Goal: Information Seeking & Learning: Learn about a topic

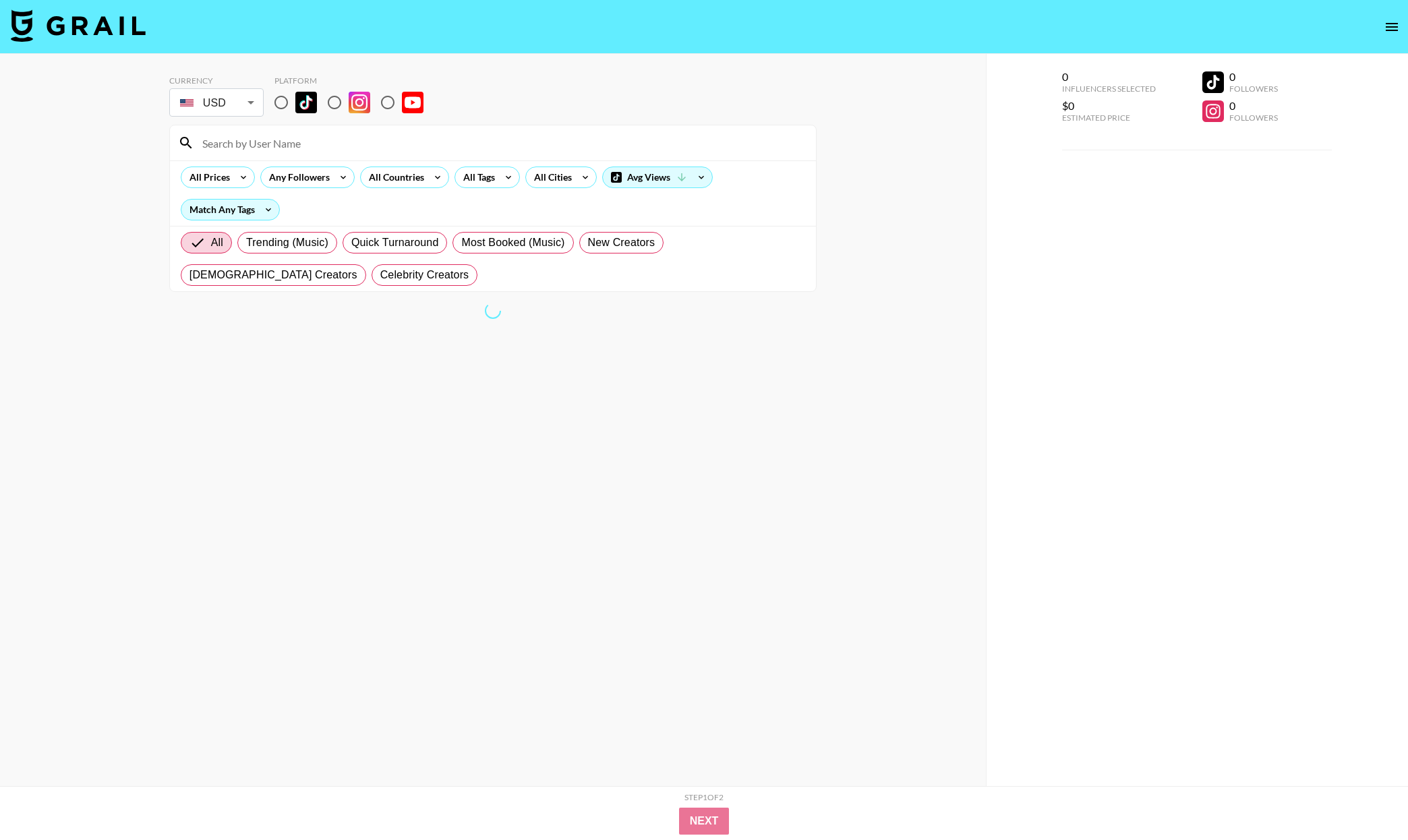
click at [282, 94] on input "radio" at bounding box center [281, 102] width 28 height 28
radio input "true"
click at [287, 145] on input at bounding box center [501, 142] width 614 height 22
type input "[PERSON_NAME]"
click at [506, 141] on input "[PERSON_NAME]" at bounding box center [501, 142] width 614 height 22
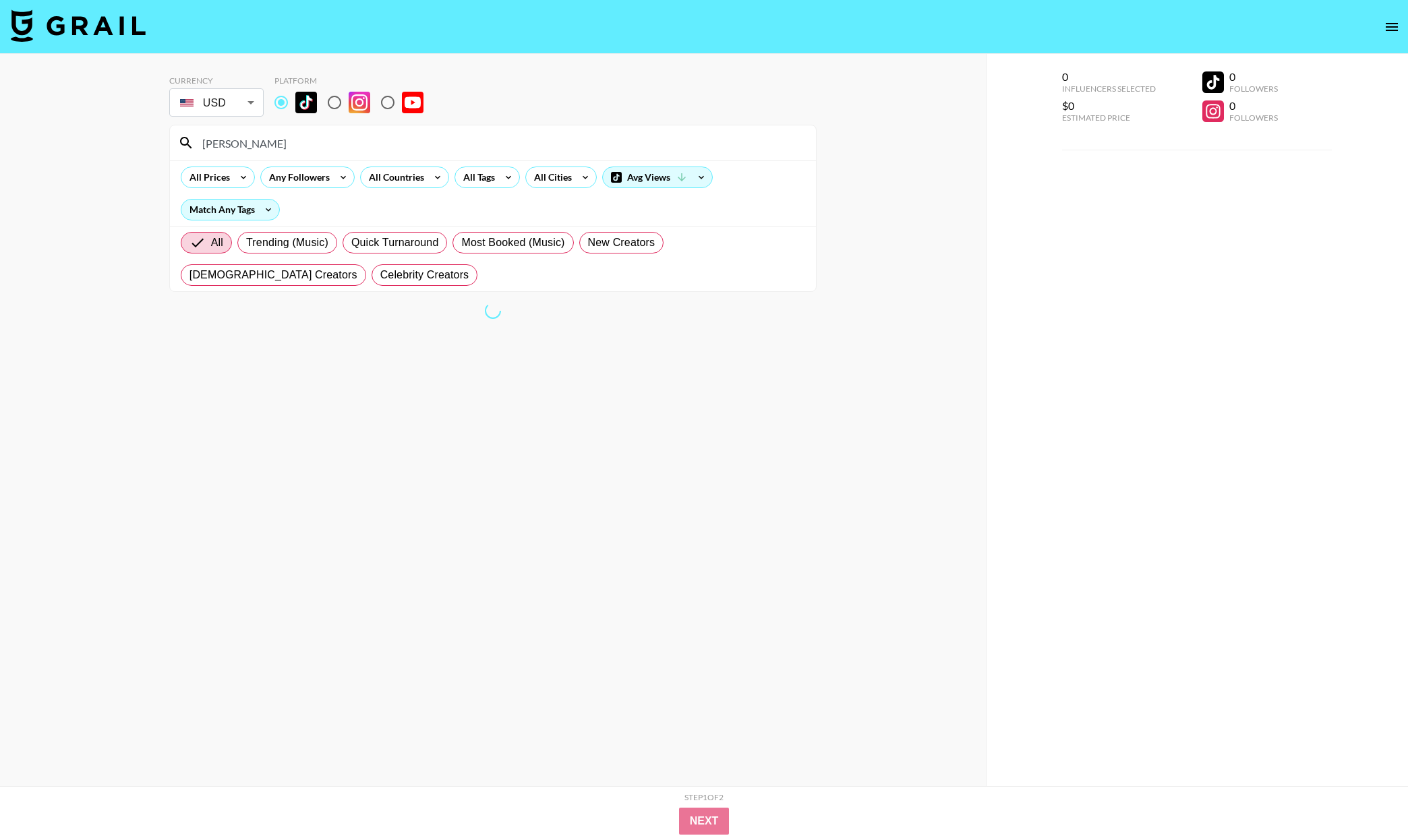
click at [507, 142] on input "[PERSON_NAME]" at bounding box center [501, 142] width 614 height 22
paste input "[PERSON_NAME].[PERSON_NAME]"
type input "[PERSON_NAME].[PERSON_NAME]"
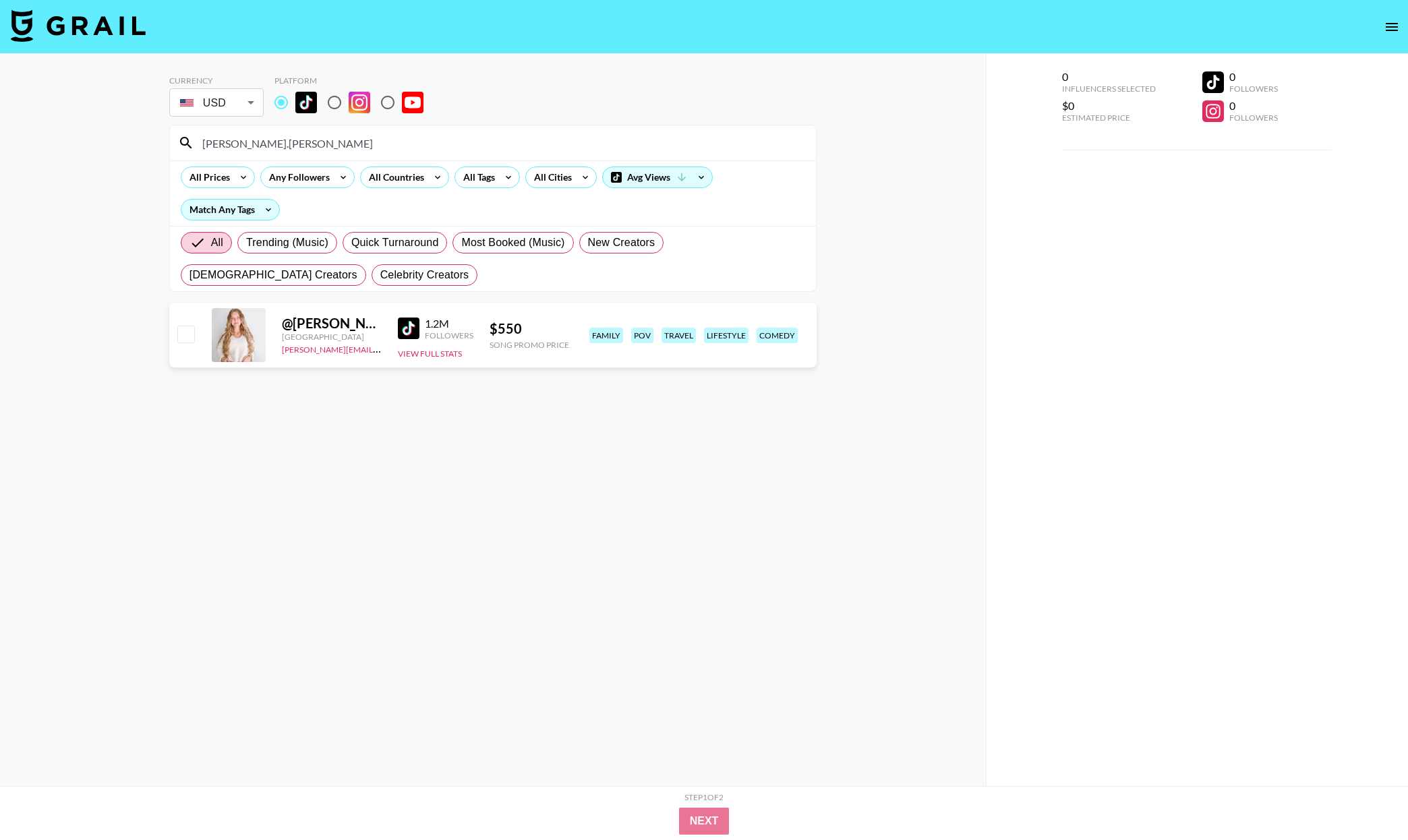
scroll to position [10, 0]
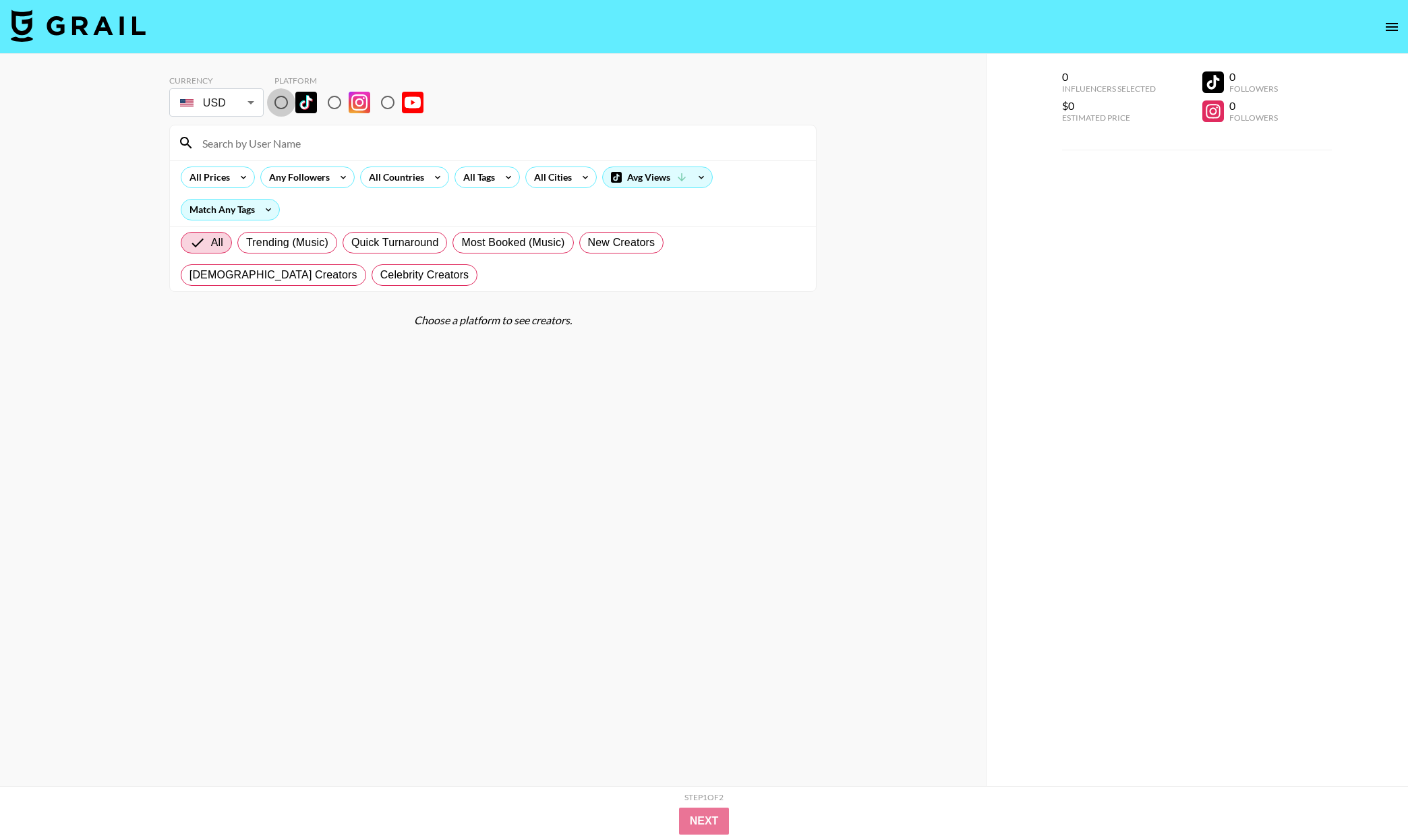
click at [275, 114] on input "radio" at bounding box center [281, 102] width 28 height 28
radio input "true"
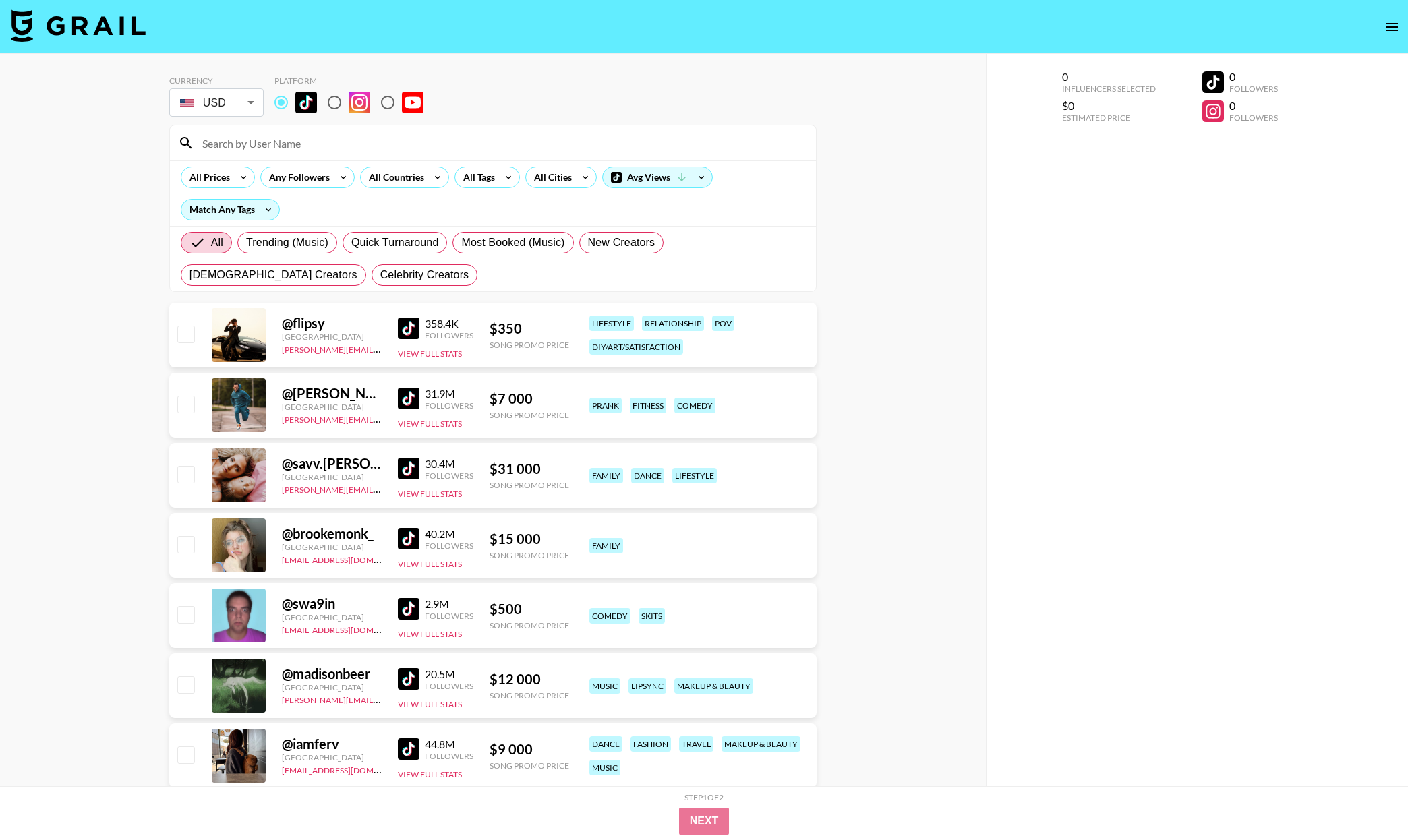
click at [282, 138] on input at bounding box center [501, 142] width 614 height 22
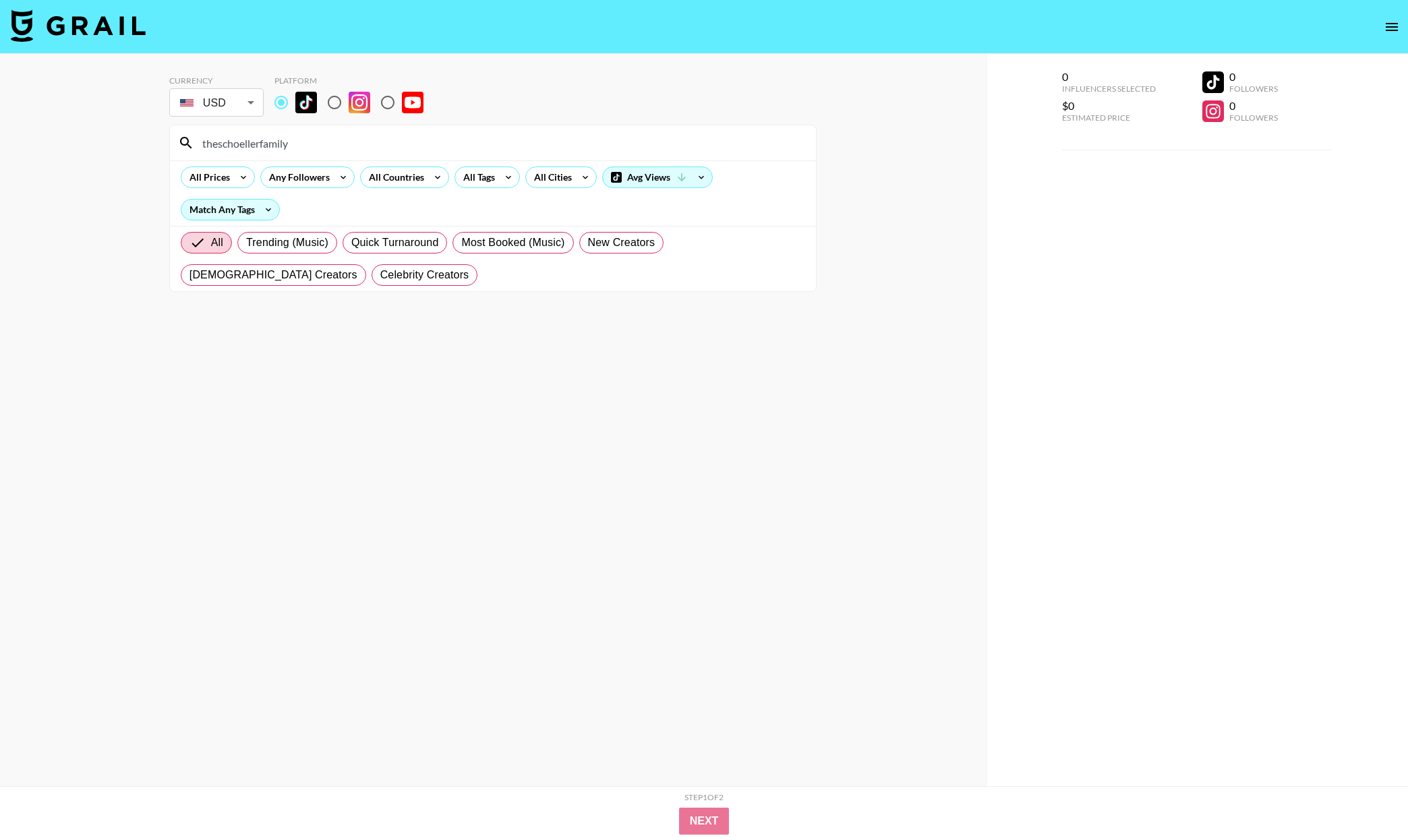
click at [295, 145] on input "theschoellerfamily" at bounding box center [501, 142] width 614 height 22
type input "theschoellerfamily"
click at [332, 98] on input "radio" at bounding box center [334, 102] width 28 height 28
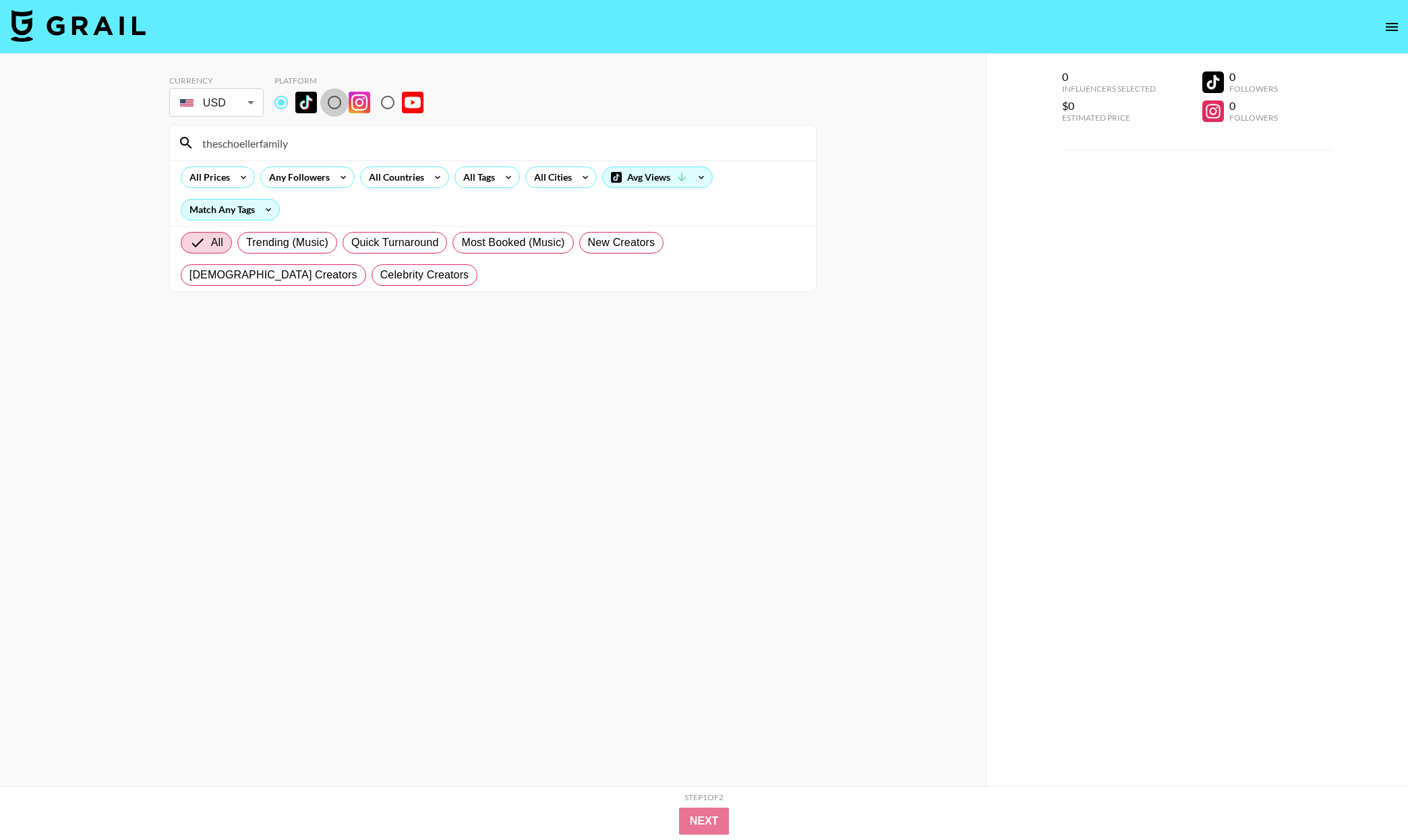
radio input "true"
click at [332, 135] on input "theschoellerfamily" at bounding box center [501, 142] width 614 height 22
paste input "theschoellerfamily"
type input "theschoellerfamilytheschoellerfamily"
click at [355, 140] on input "theschoellerfamilytheschoellerfamily" at bounding box center [501, 142] width 614 height 22
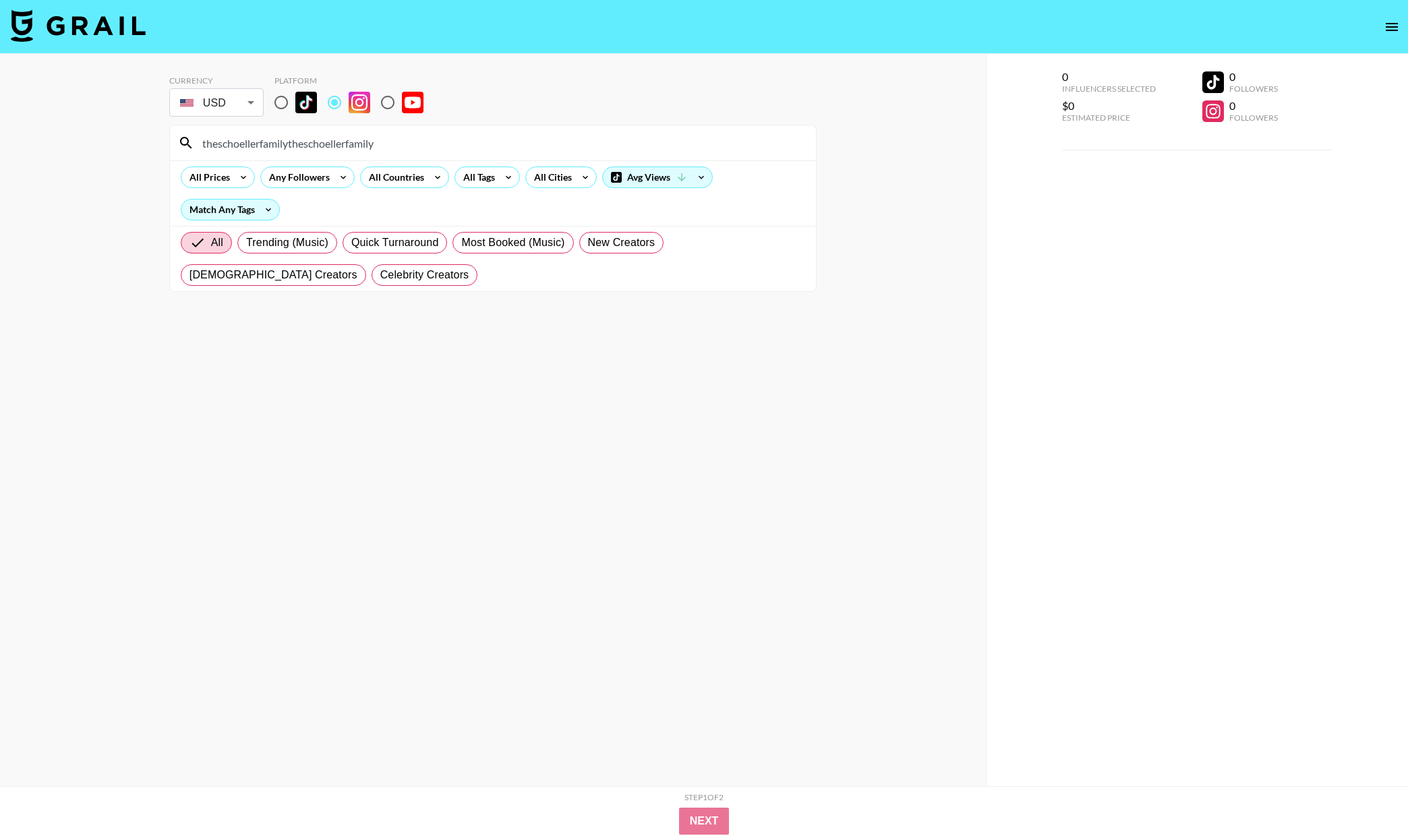
click at [355, 140] on input "theschoellerfamilytheschoellerfamily" at bounding box center [501, 142] width 614 height 22
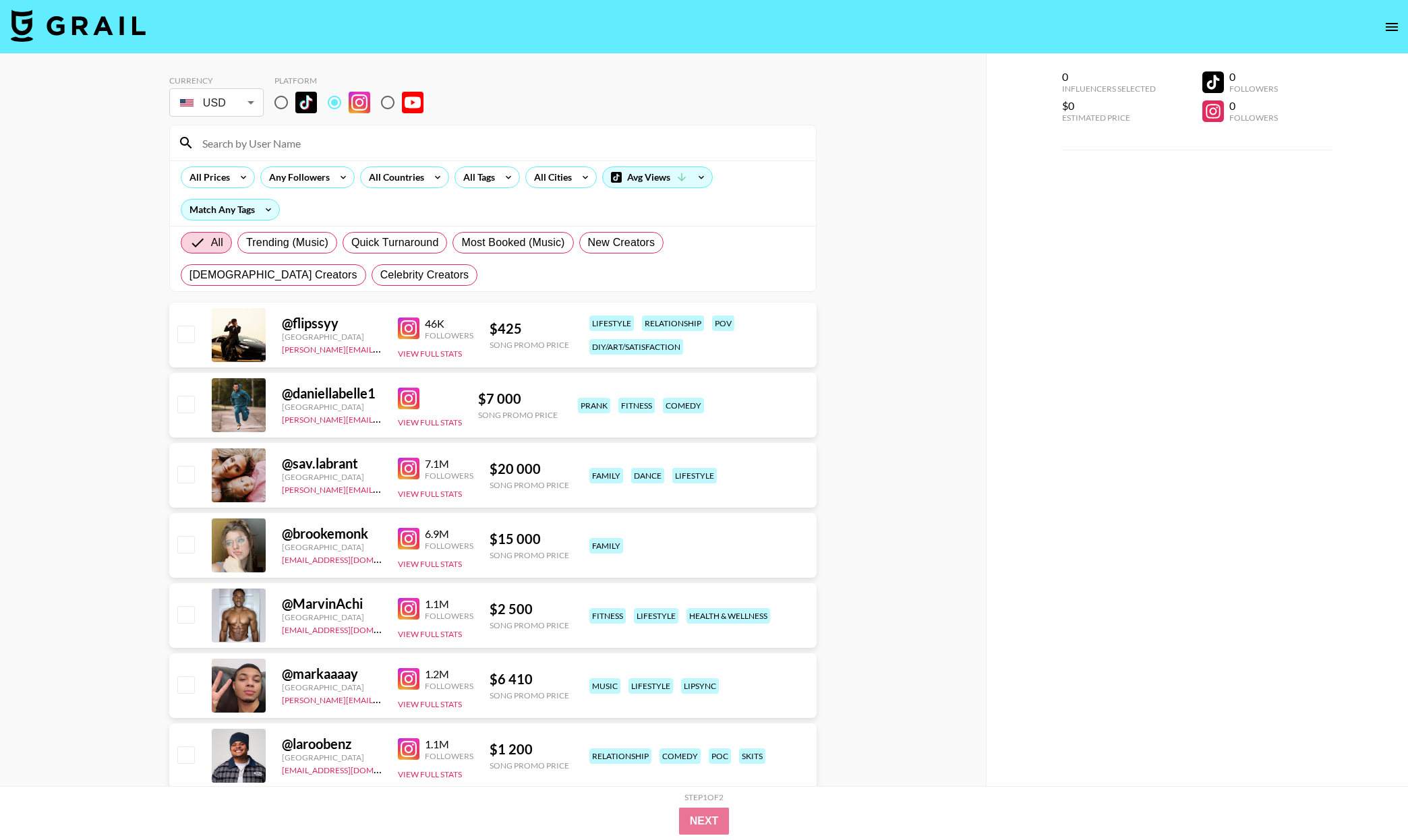
paste input "theschoellerfamily"
type input "theschoellerfamily"
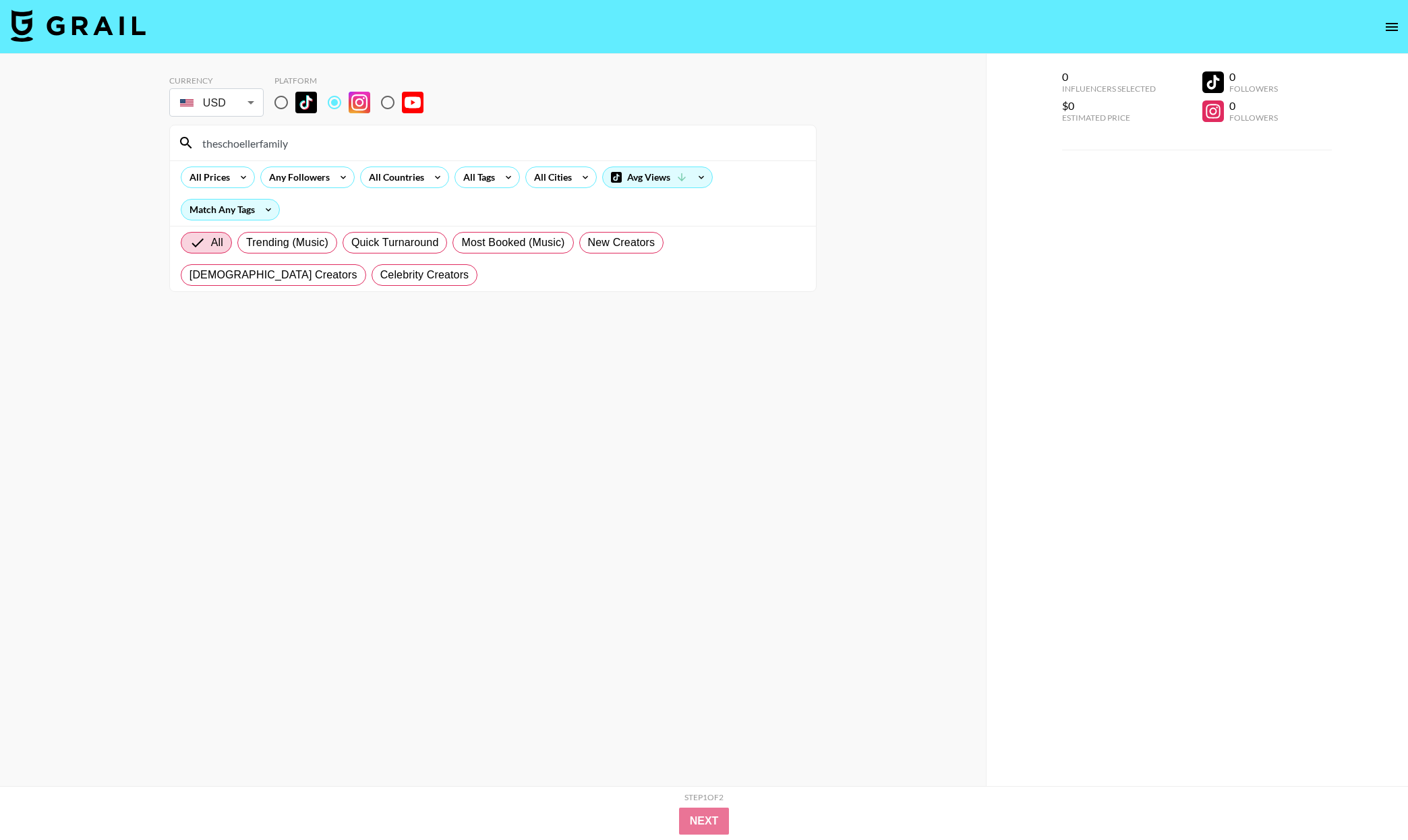
click at [384, 465] on section "Currency USD USD ​ Platform theschoellerfamily All Prices Any Followers All Cou…" at bounding box center [493, 430] width 648 height 732
click at [354, 147] on input "theschoellerfamily" at bounding box center [501, 142] width 614 height 22
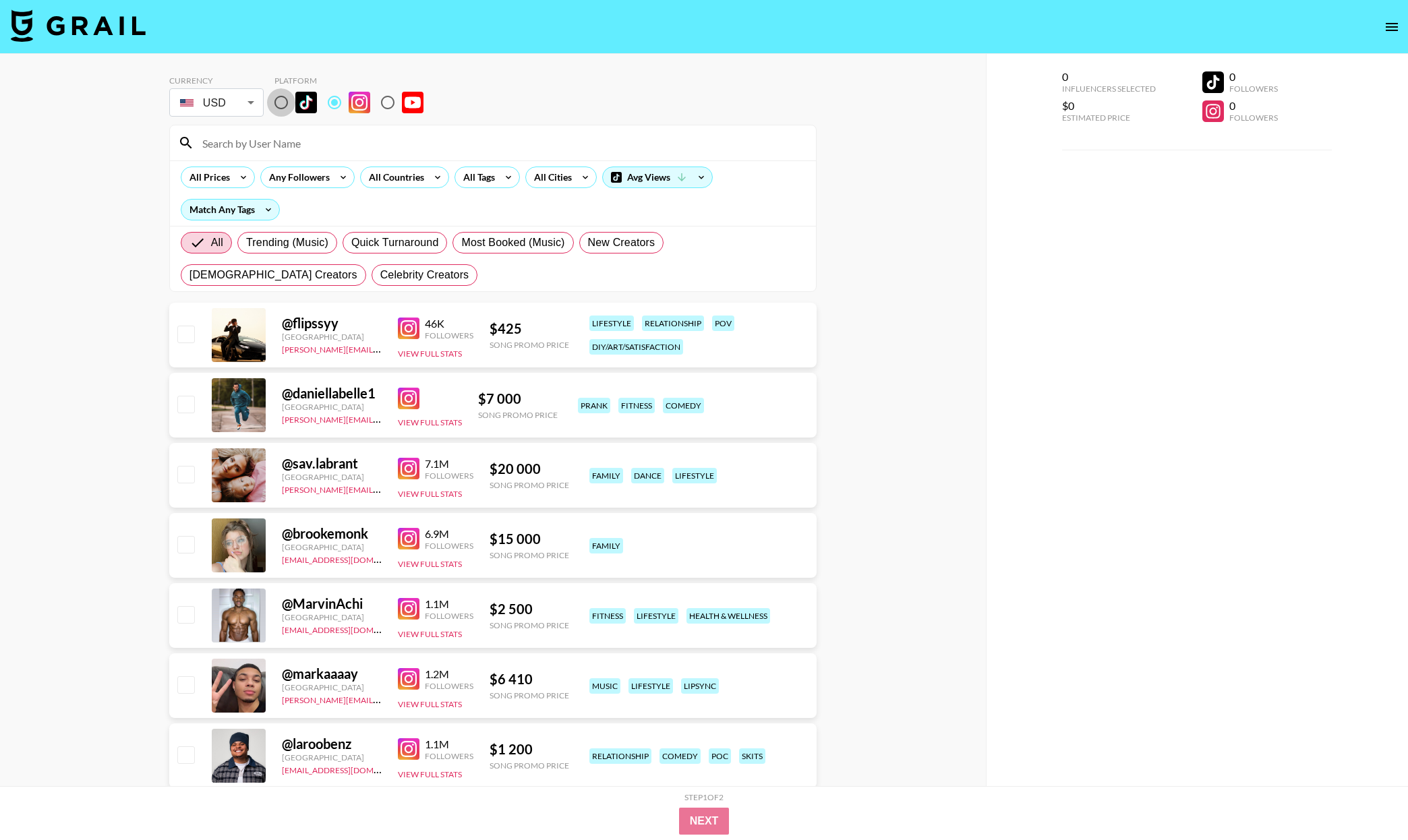
click at [284, 95] on input "radio" at bounding box center [281, 102] width 28 height 28
radio input "true"
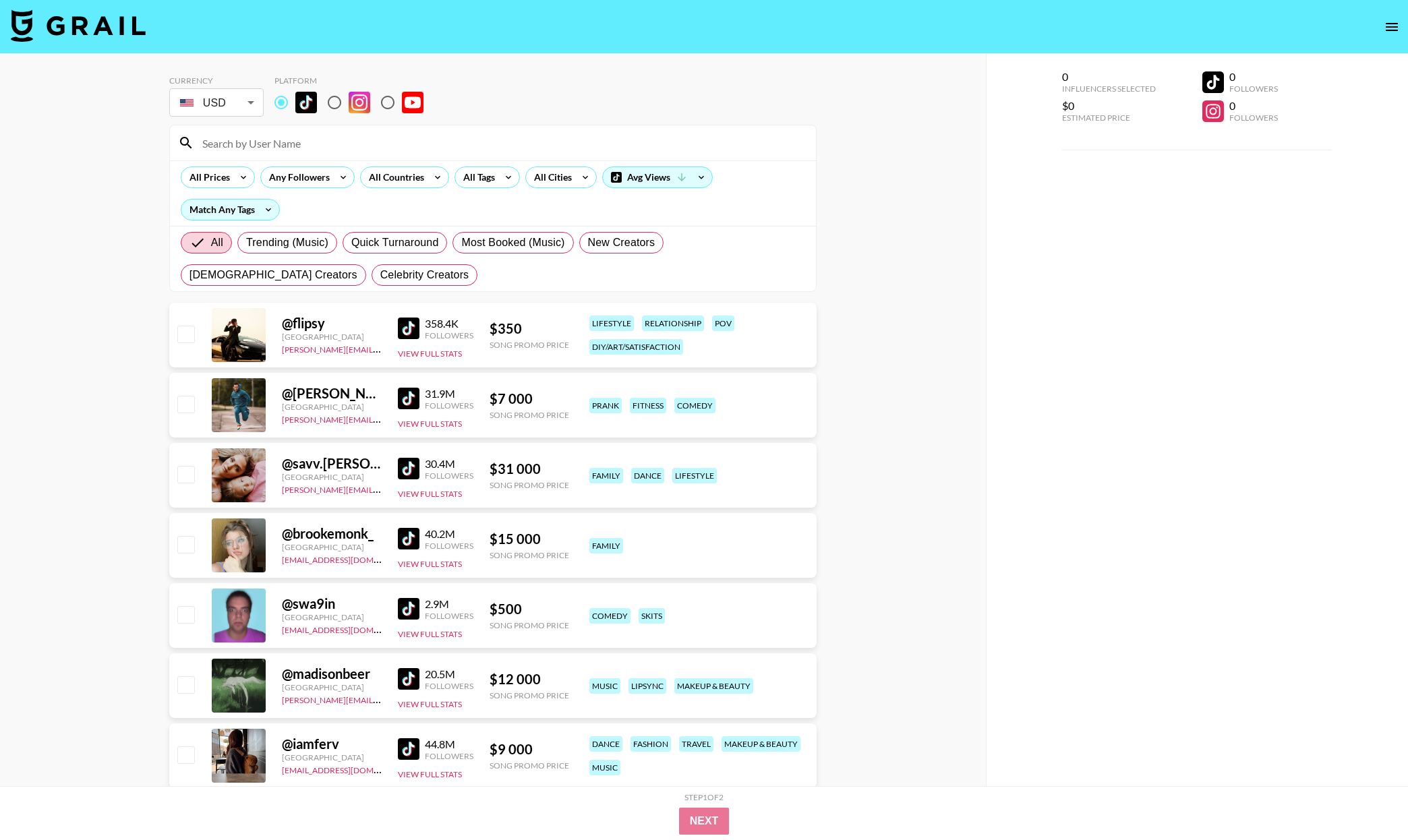
click at [319, 136] on input at bounding box center [501, 142] width 614 height 22
click at [411, 173] on div "All Countries" at bounding box center [394, 176] width 66 height 20
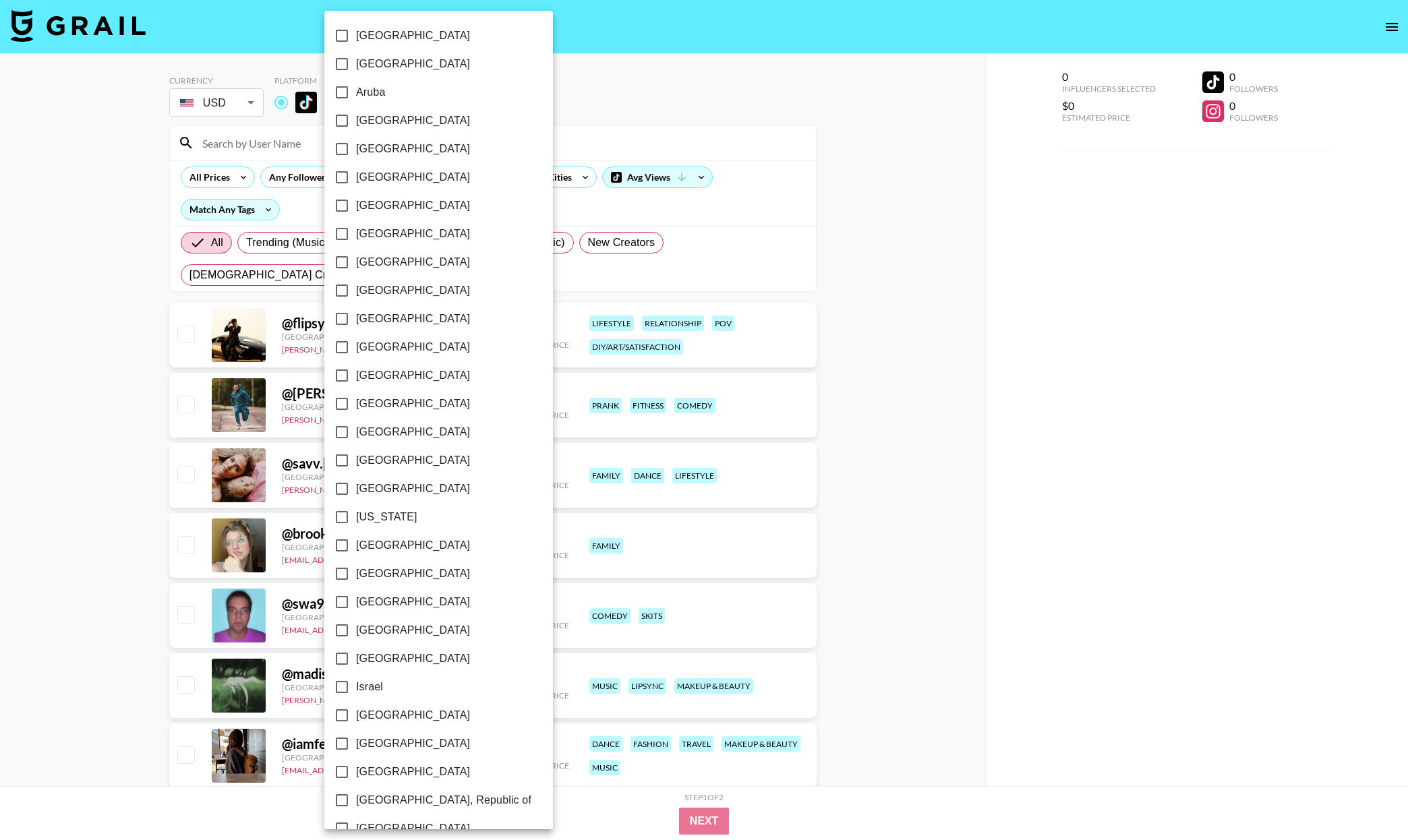
click at [552, 151] on div at bounding box center [704, 420] width 1408 height 840
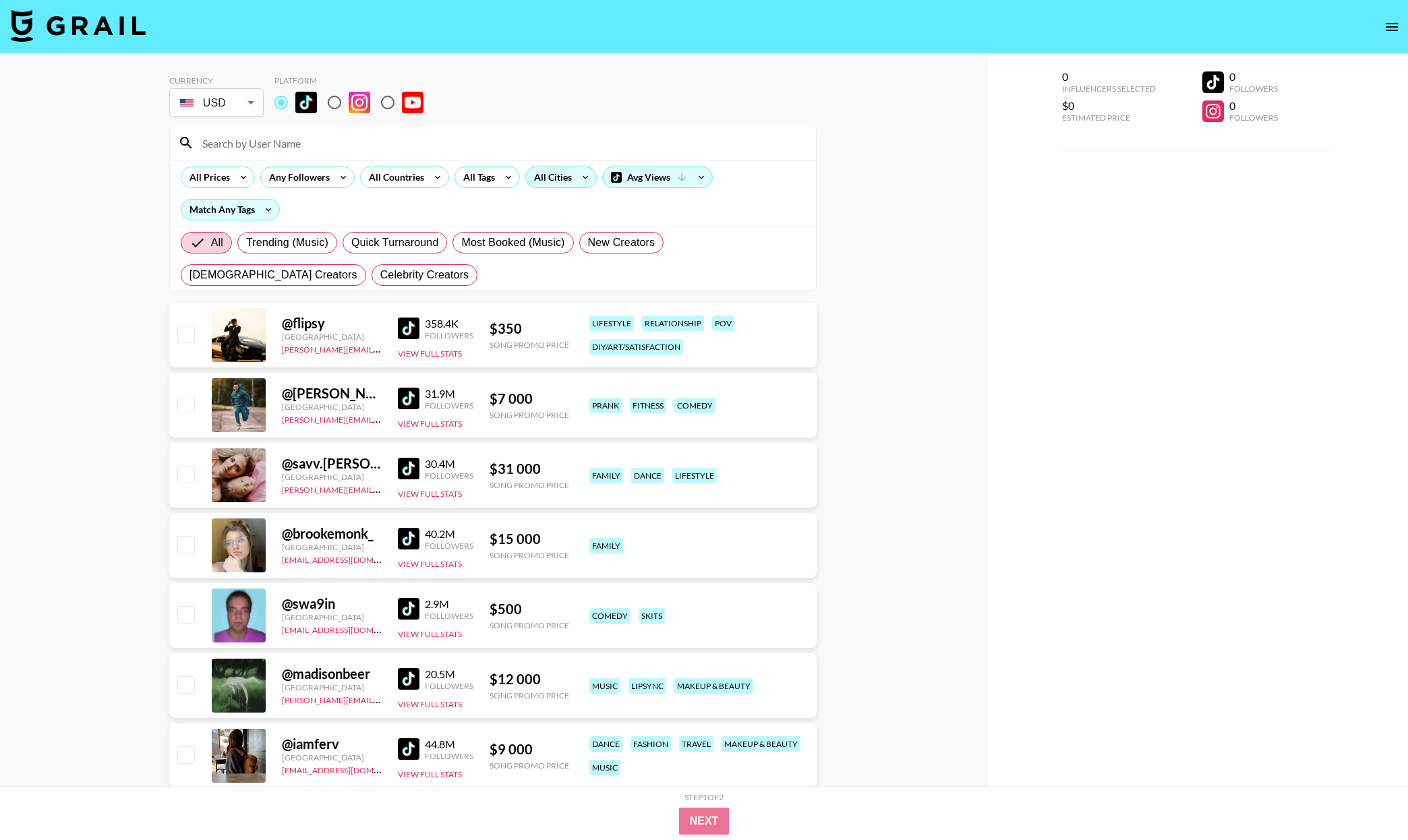
click at [561, 181] on div "All Cities" at bounding box center [550, 176] width 48 height 20
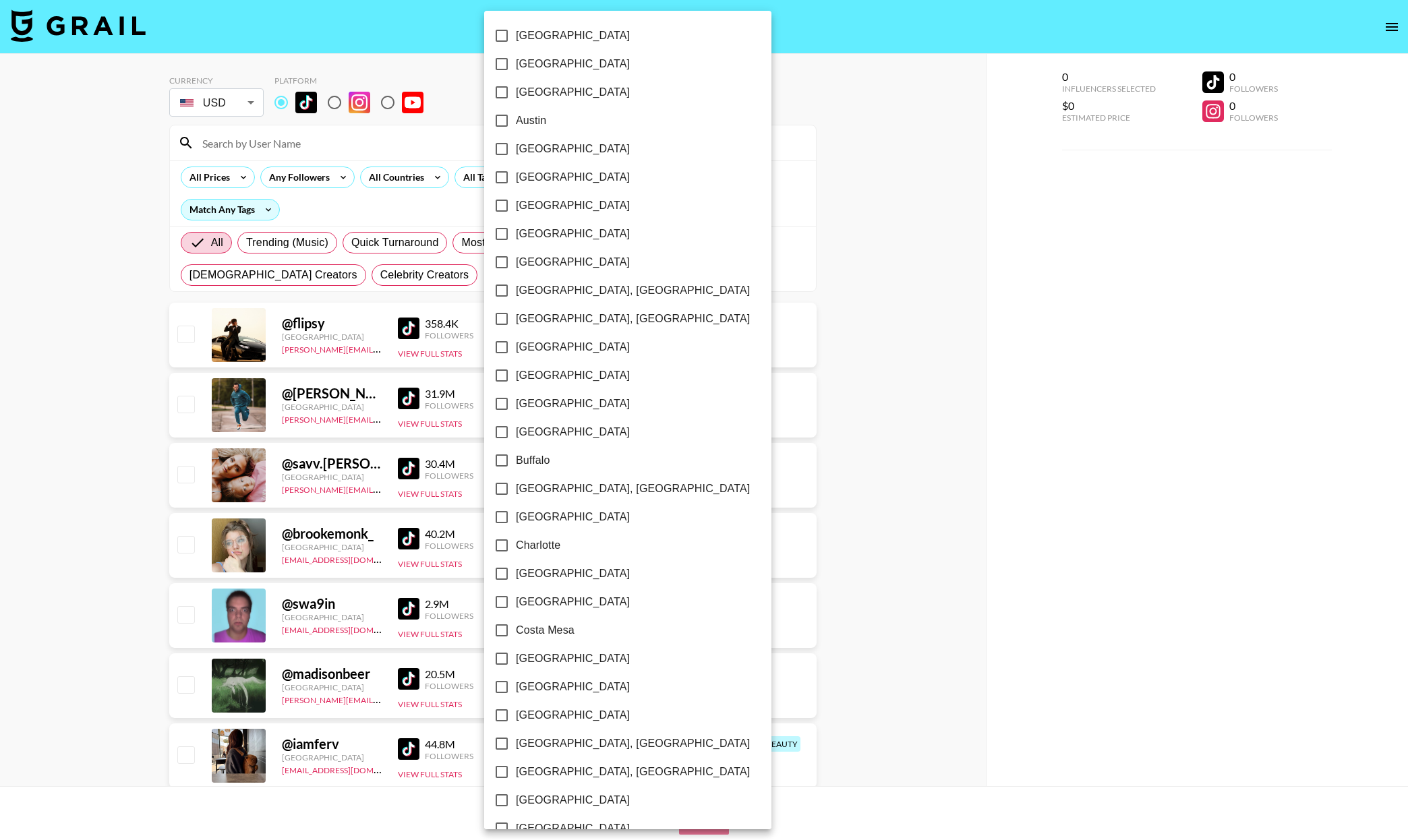
click at [688, 143] on div at bounding box center [704, 420] width 1408 height 840
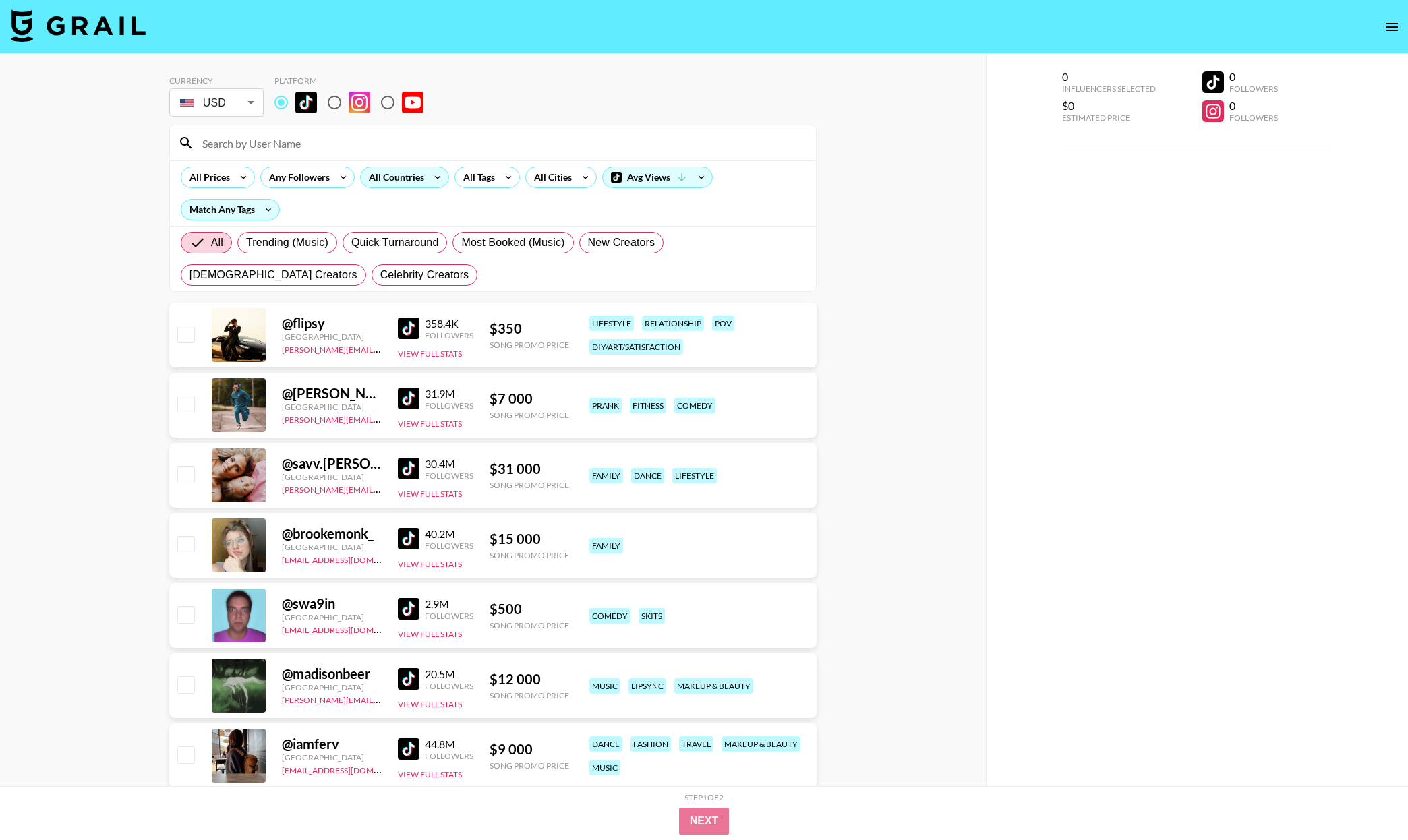
click at [414, 176] on div "All Countries" at bounding box center [394, 176] width 66 height 20
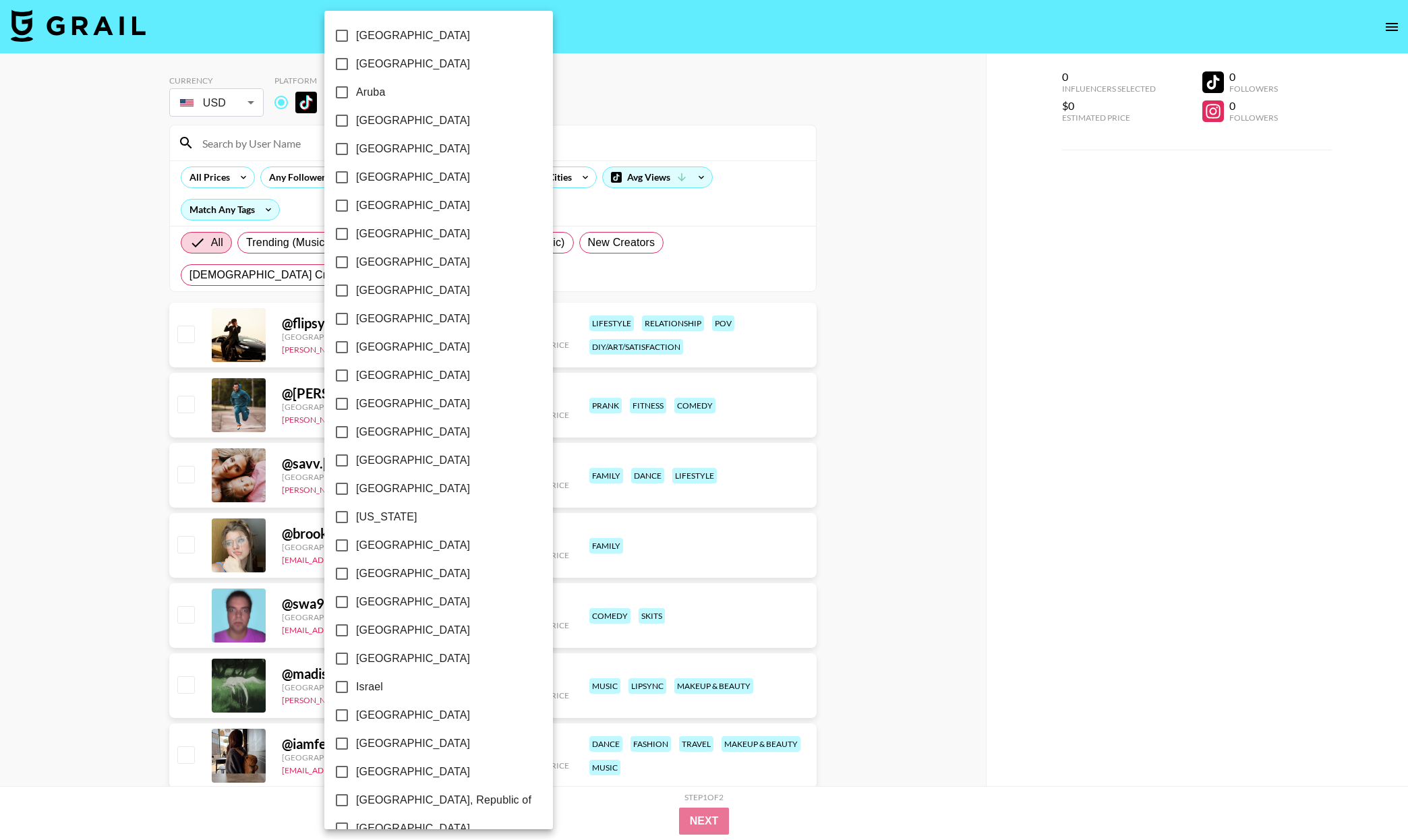
scroll to position [732, 0]
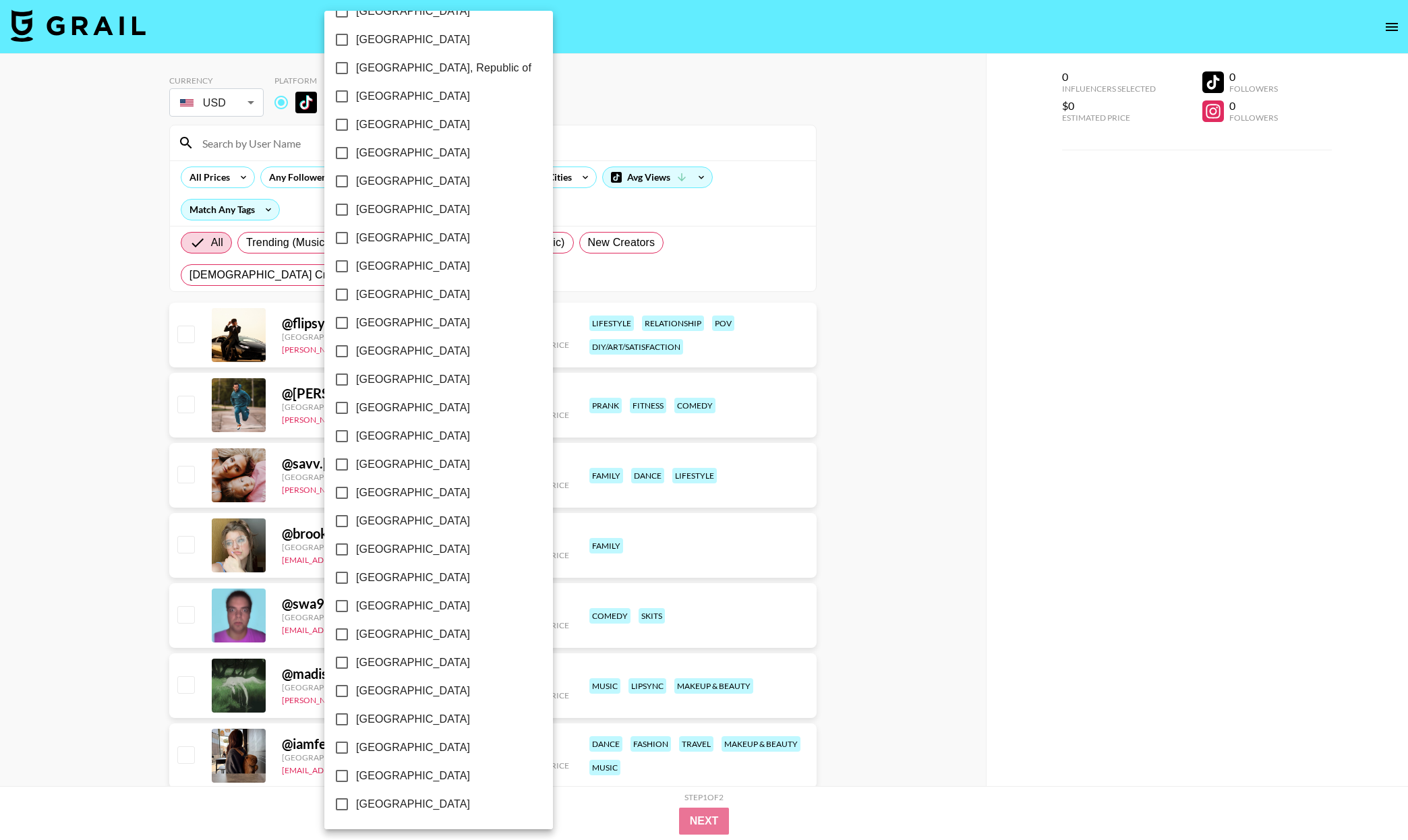
click at [375, 768] on span "[GEOGRAPHIC_DATA]" at bounding box center [412, 775] width 114 height 16
click at [356, 767] on input "[GEOGRAPHIC_DATA]" at bounding box center [342, 775] width 28 height 28
checkbox input "true"
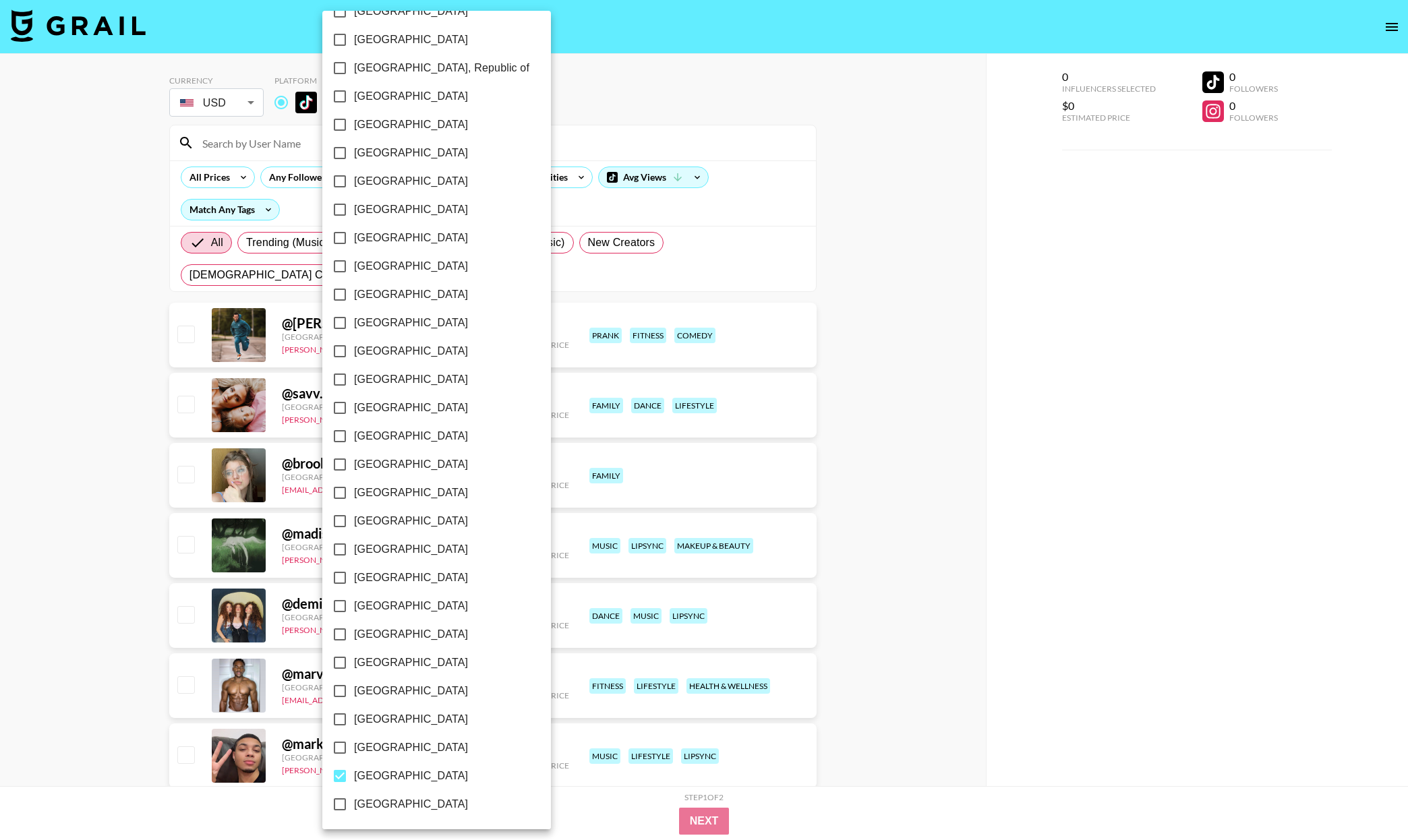
click at [771, 138] on div at bounding box center [704, 420] width 1408 height 840
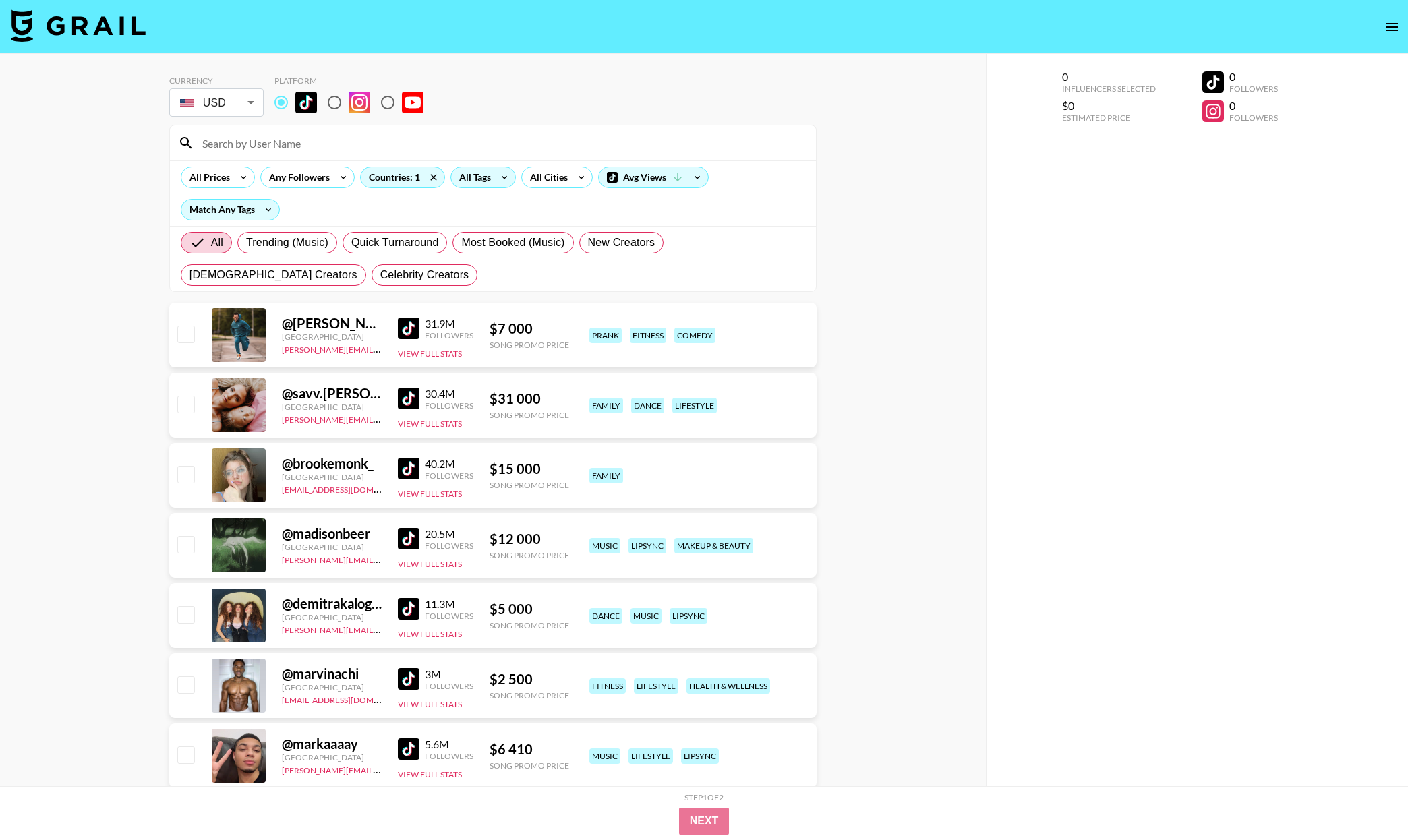
click at [478, 172] on div "All Tags" at bounding box center [472, 176] width 42 height 20
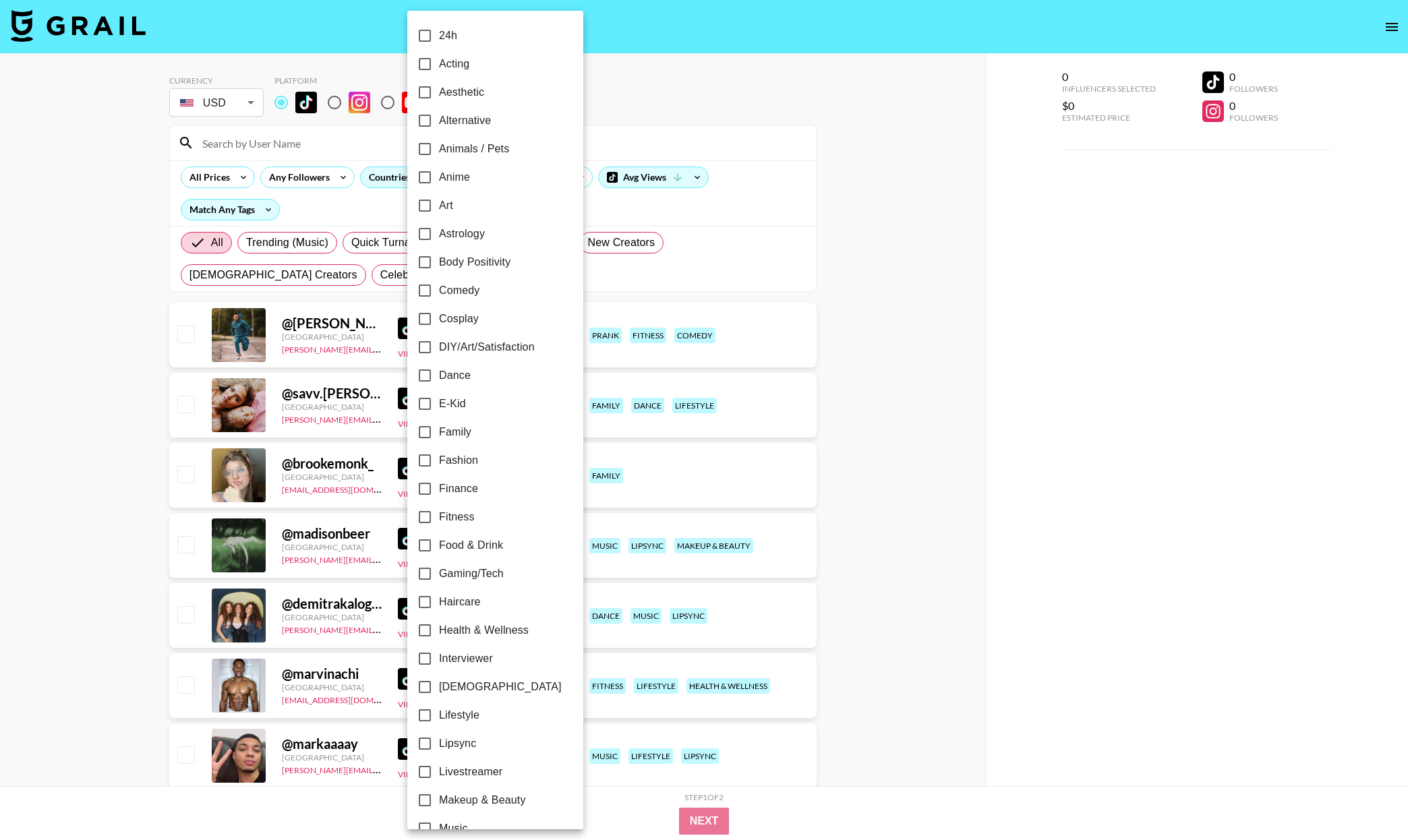
click at [441, 436] on span "Family" at bounding box center [456, 432] width 33 height 16
click at [439, 436] on input "Family" at bounding box center [425, 432] width 28 height 28
checkbox input "true"
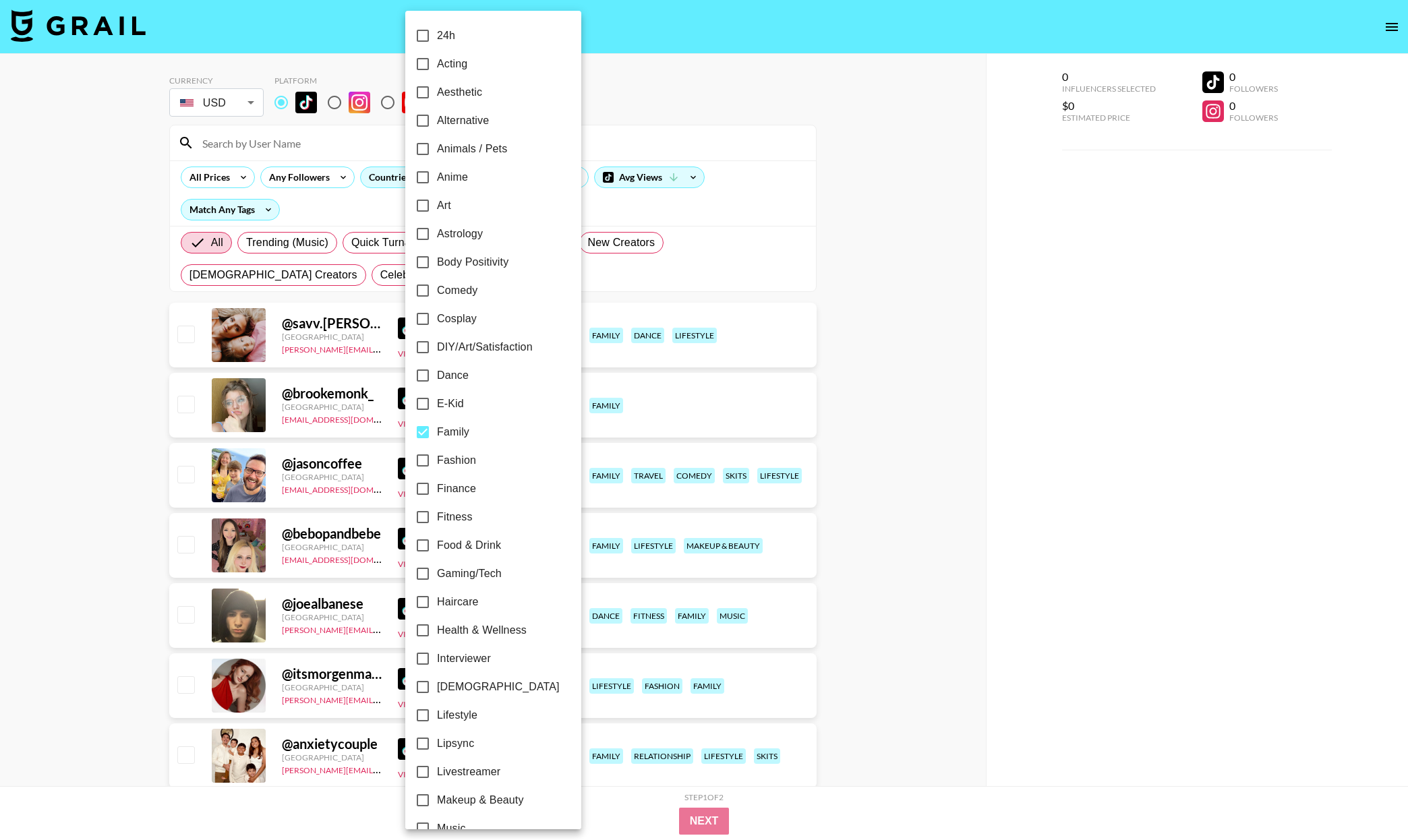
click at [875, 419] on div at bounding box center [704, 420] width 1408 height 840
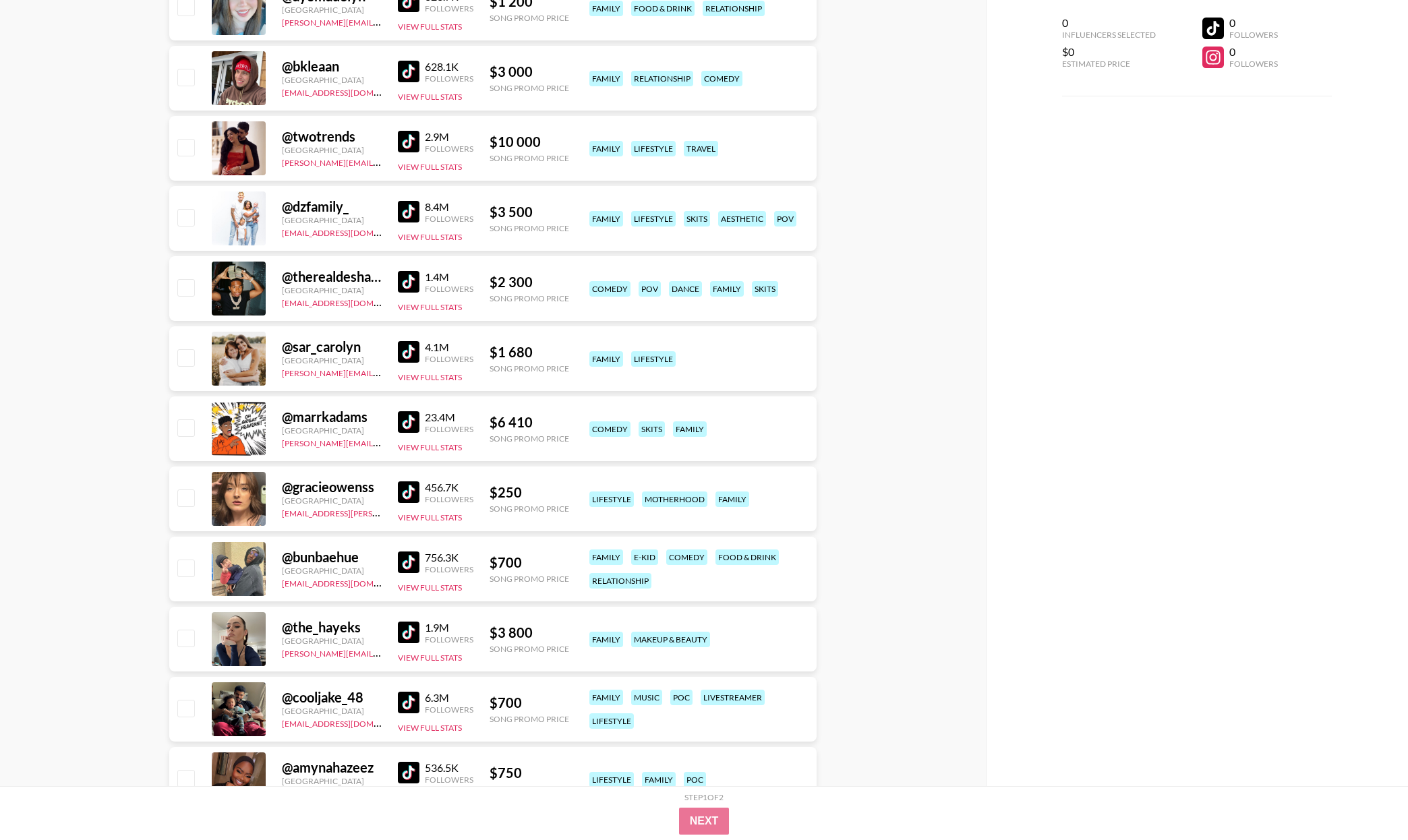
scroll to position [0, 0]
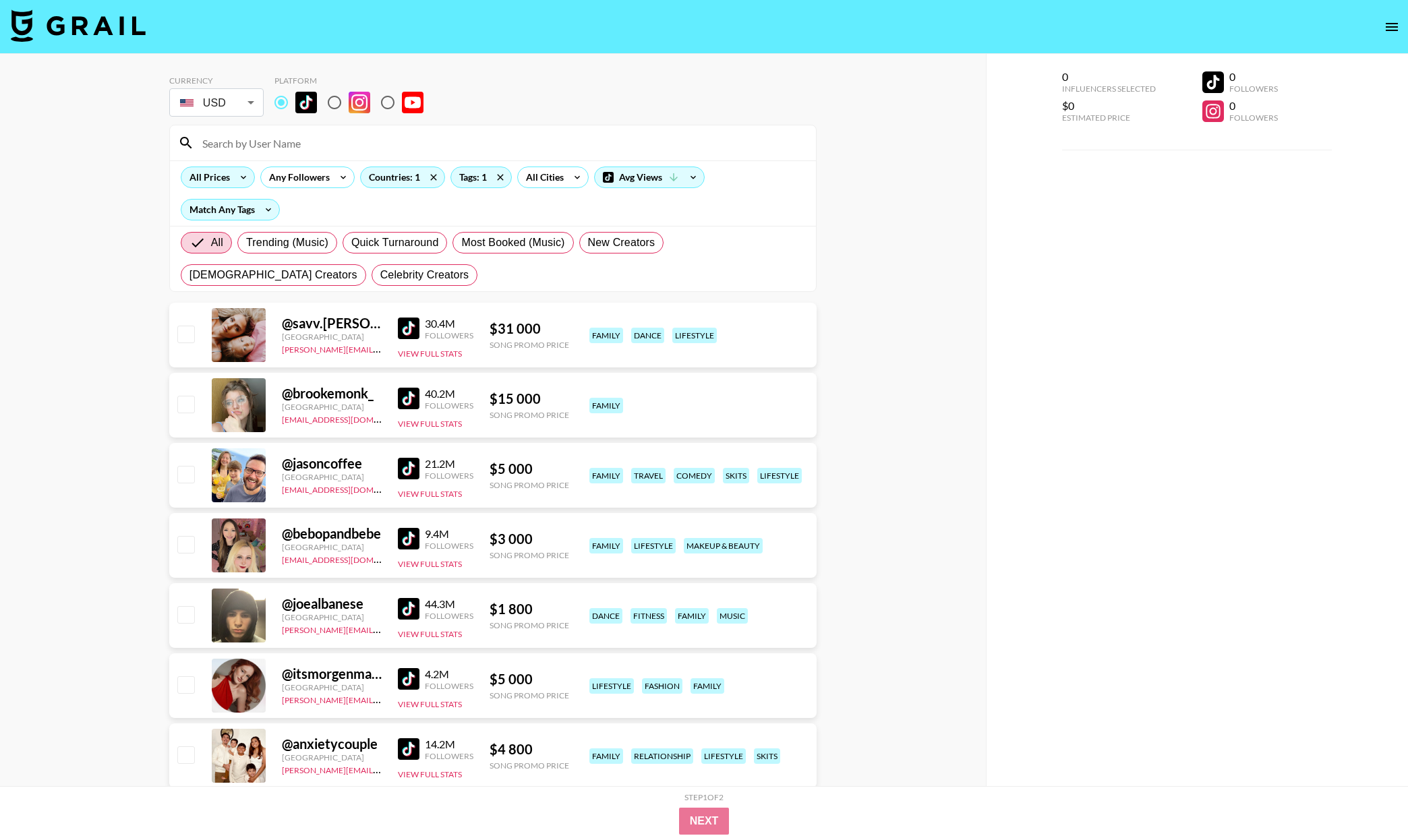
click at [231, 176] on div "All Prices" at bounding box center [208, 176] width 52 height 20
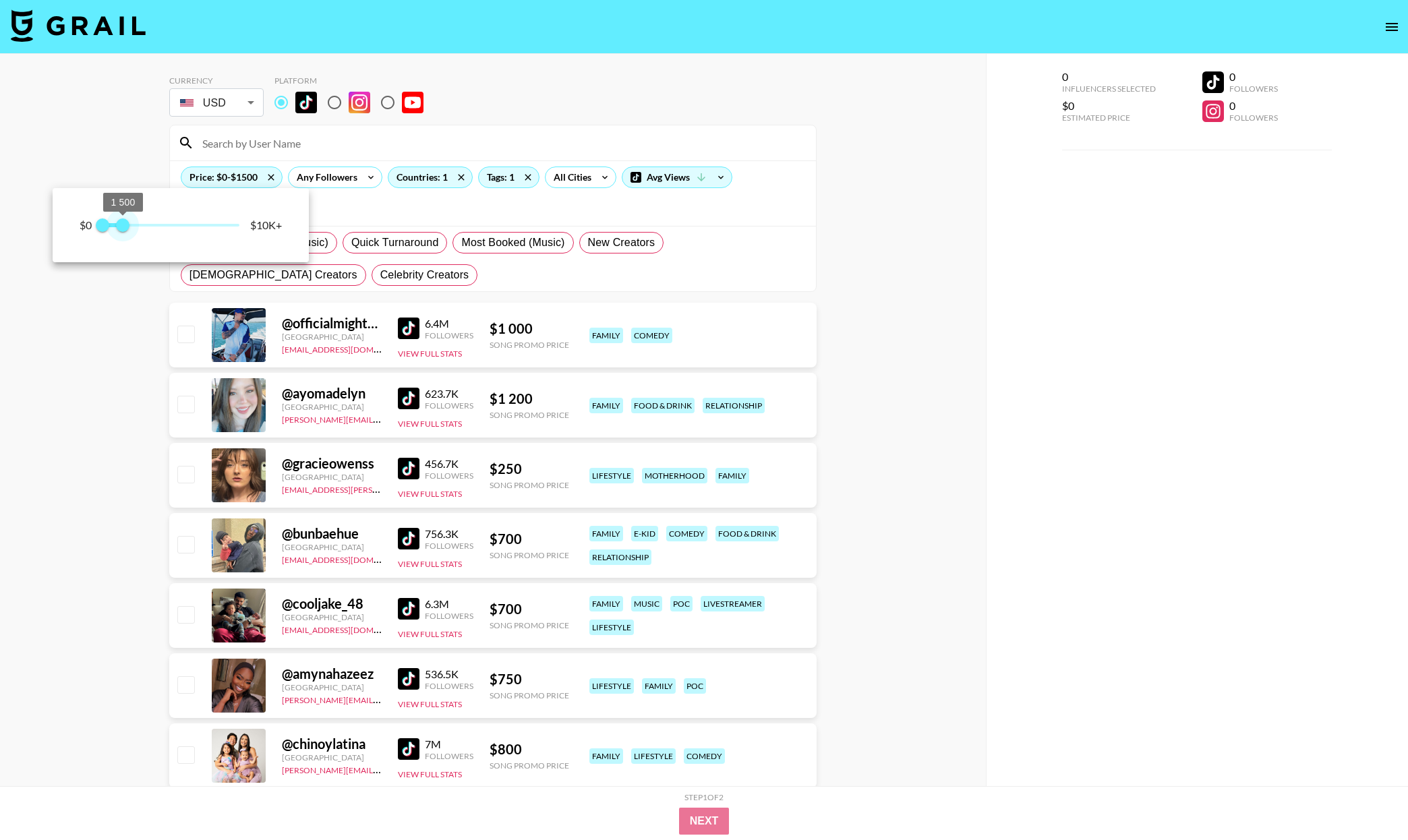
type input "1250"
drag, startPoint x: 241, startPoint y: 219, endPoint x: 121, endPoint y: 219, distance: 120.0
click at [121, 219] on span "1 250" at bounding box center [120, 225] width 14 height 14
click at [121, 470] on div at bounding box center [704, 420] width 1408 height 840
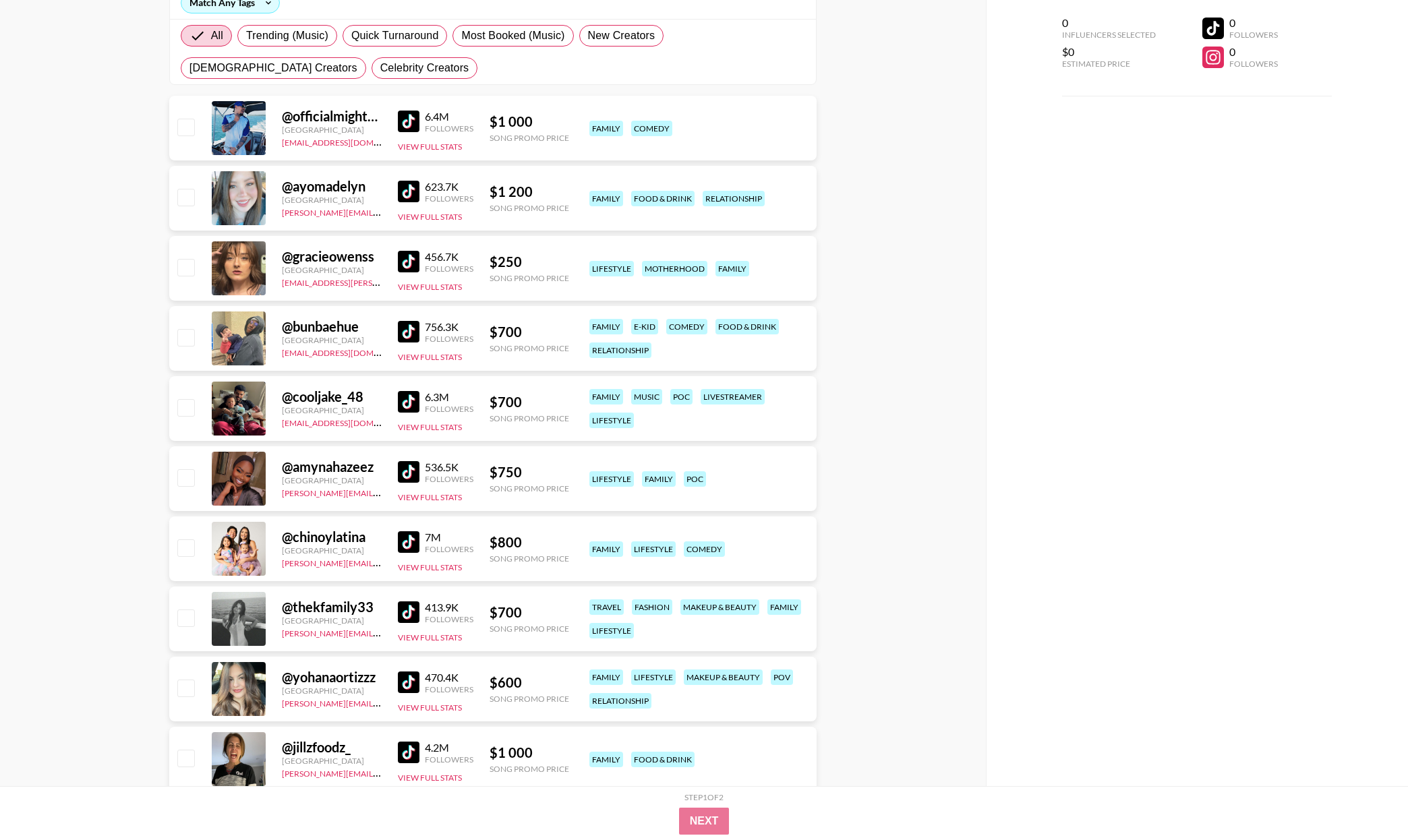
scroll to position [210, 0]
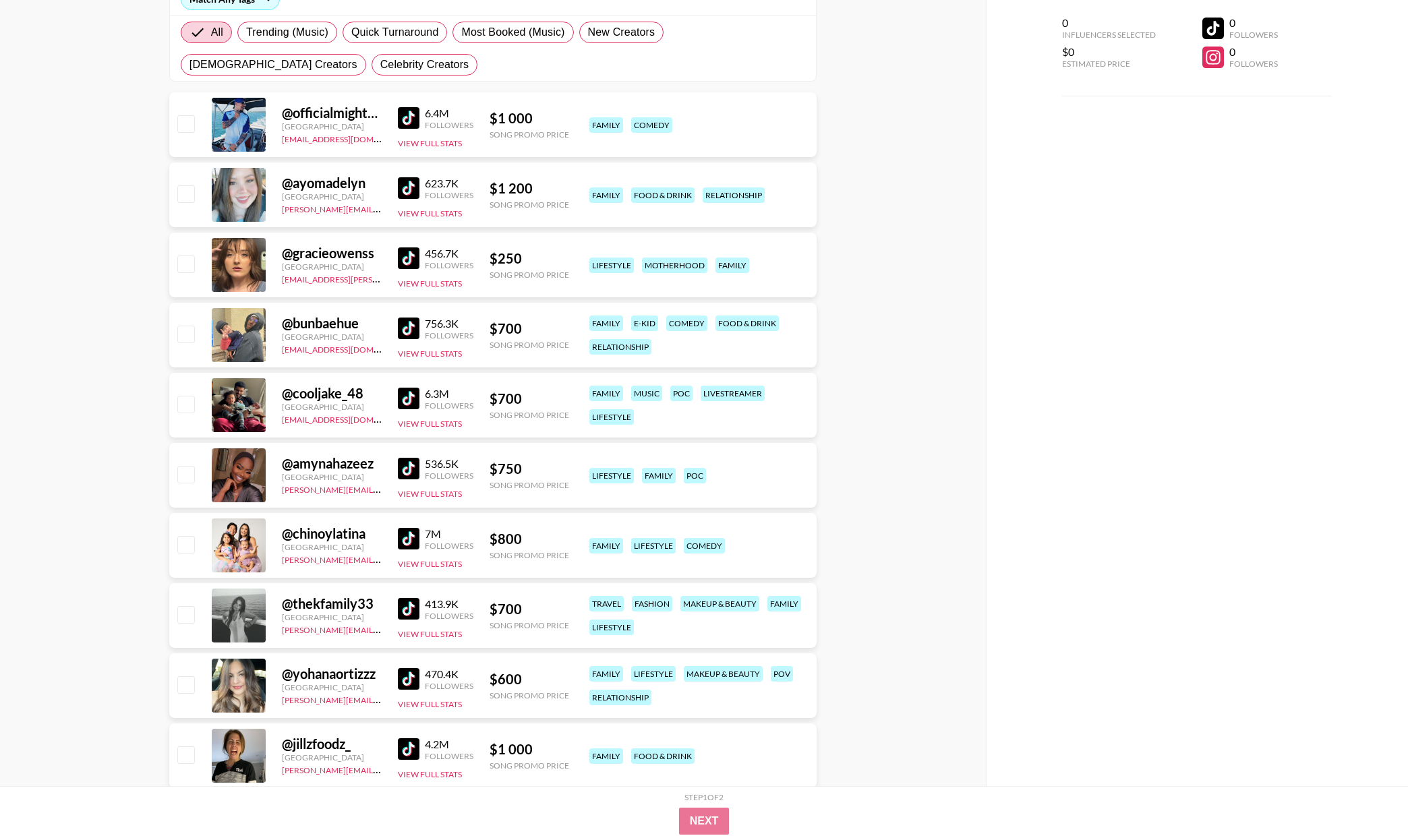
click at [413, 114] on img at bounding box center [408, 118] width 22 height 22
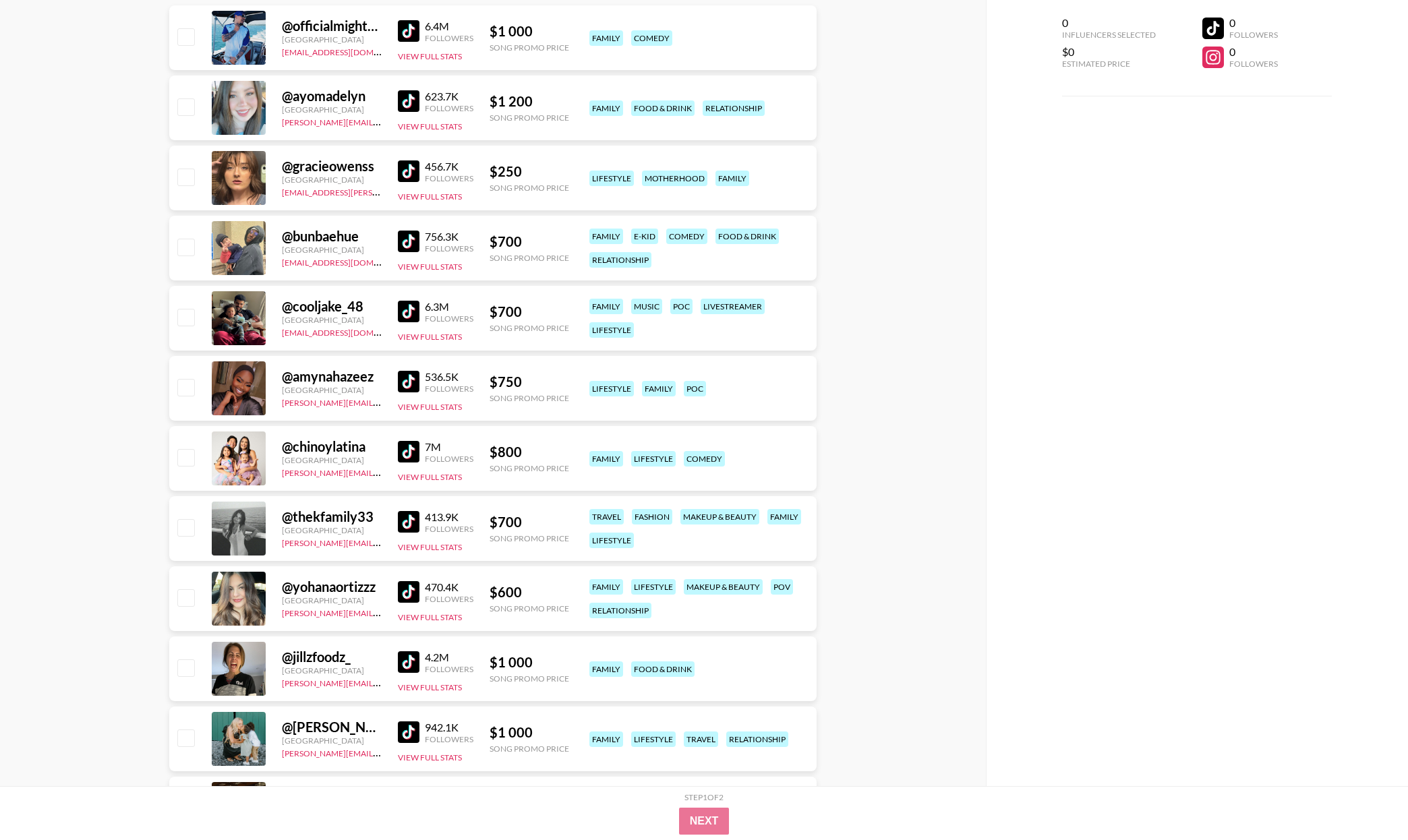
scroll to position [298, 0]
click at [405, 457] on img at bounding box center [408, 450] width 22 height 22
click at [400, 384] on img at bounding box center [408, 380] width 22 height 22
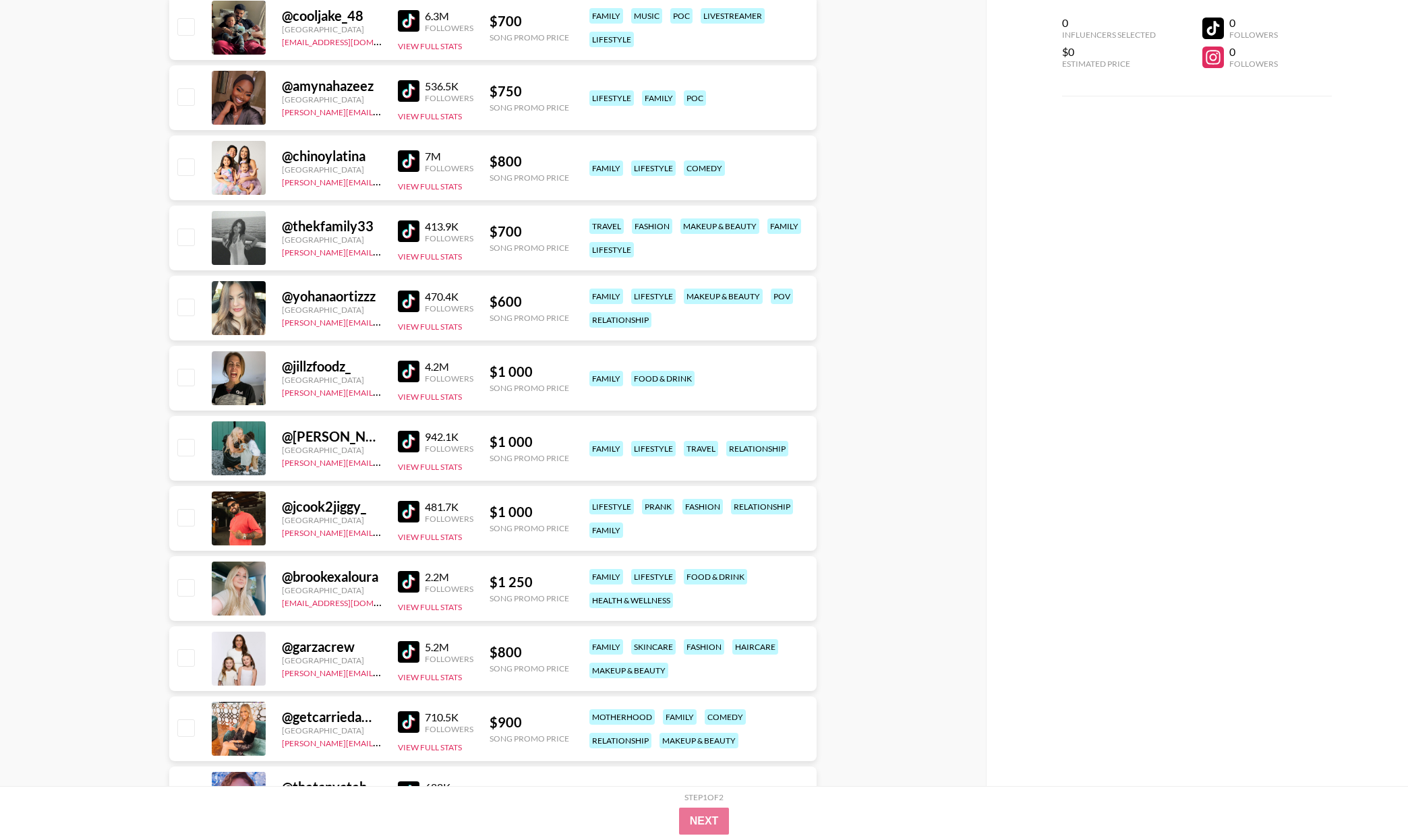
scroll to position [600, 0]
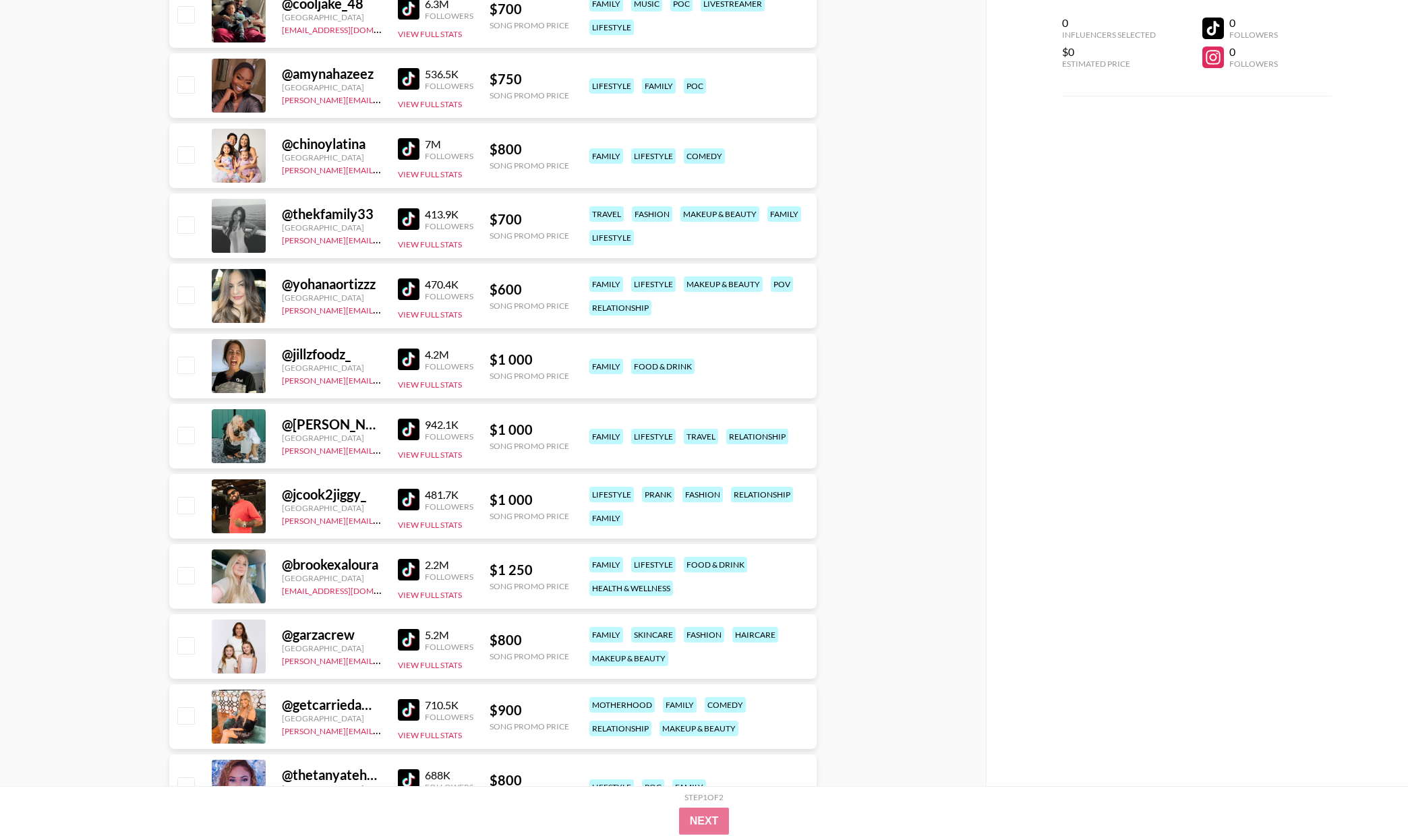
click at [392, 224] on div "@ thekfamily33 United States archie@grail-talent.com 413.9K Followers View Full…" at bounding box center [493, 225] width 648 height 65
click at [406, 222] on img at bounding box center [408, 219] width 22 height 22
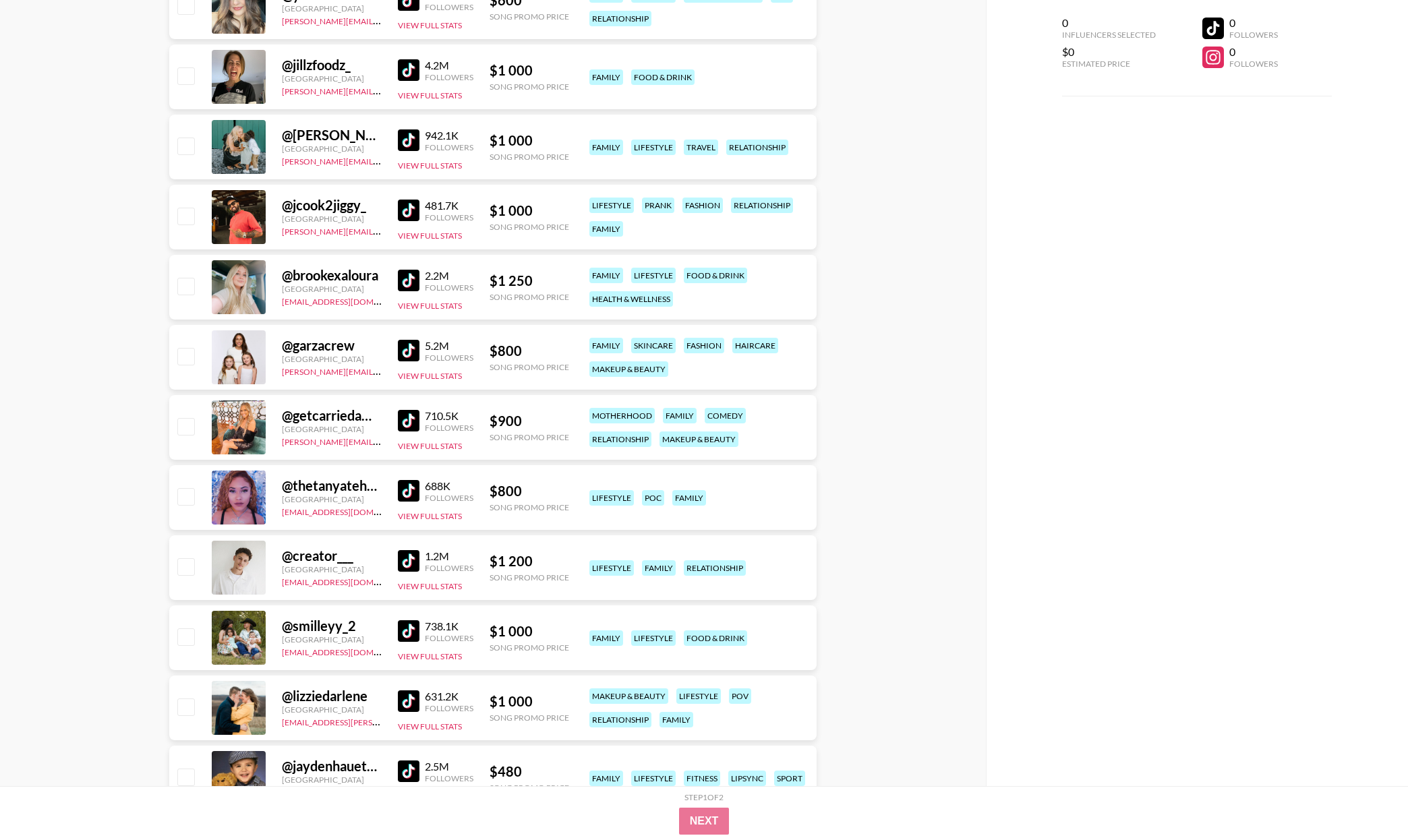
scroll to position [895, 0]
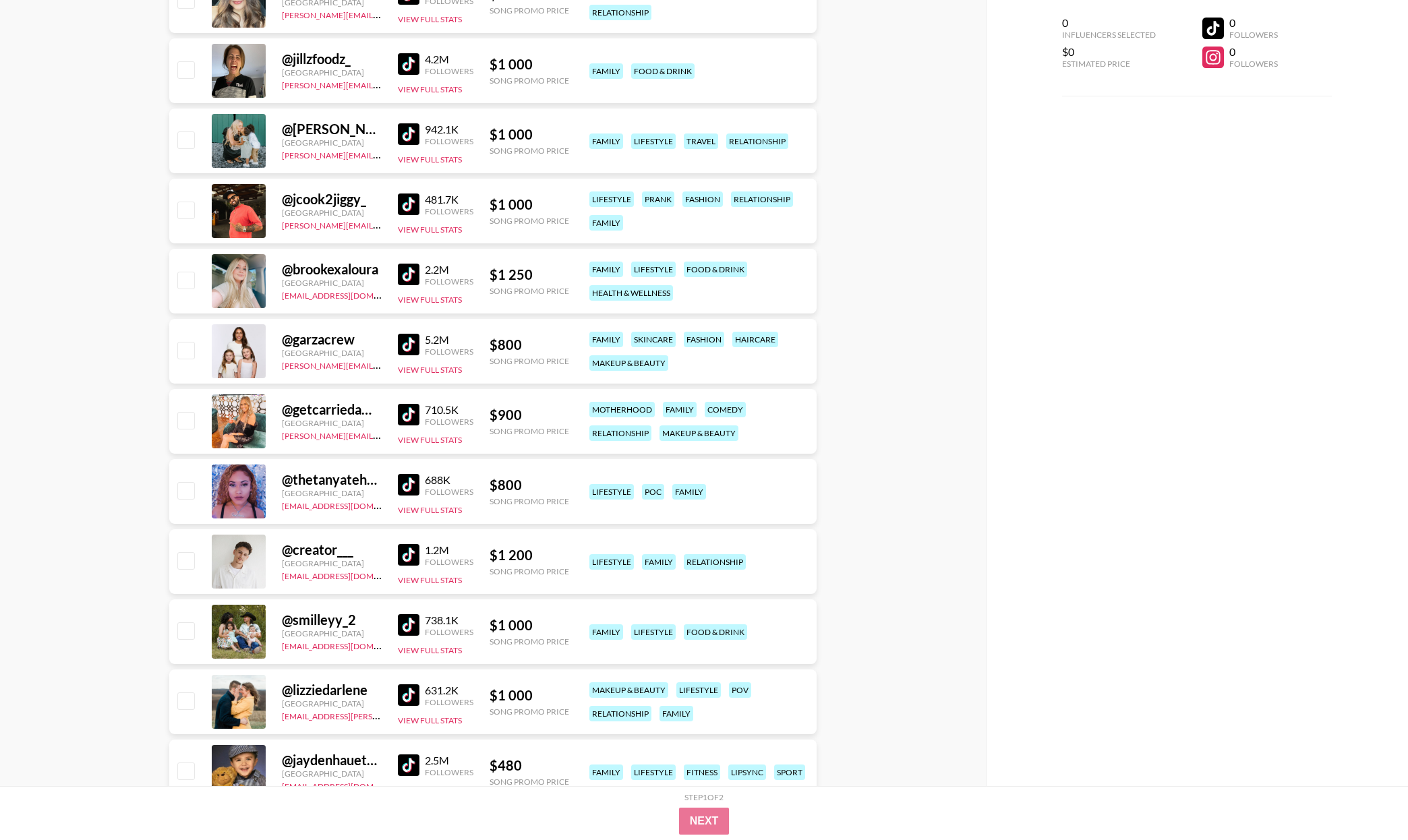
click at [413, 203] on img at bounding box center [408, 204] width 22 height 22
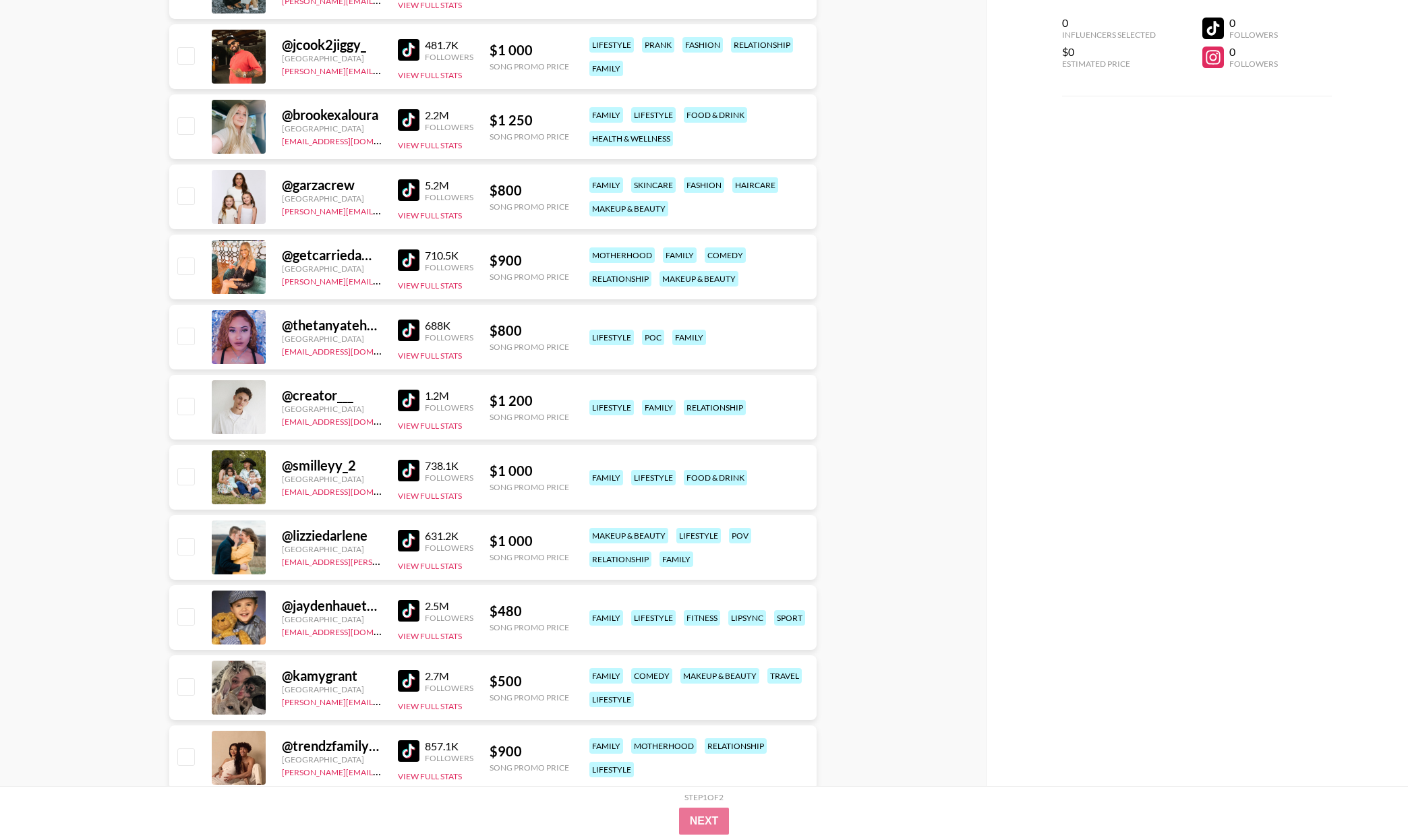
scroll to position [1050, 0]
click at [405, 196] on img at bounding box center [408, 189] width 22 height 22
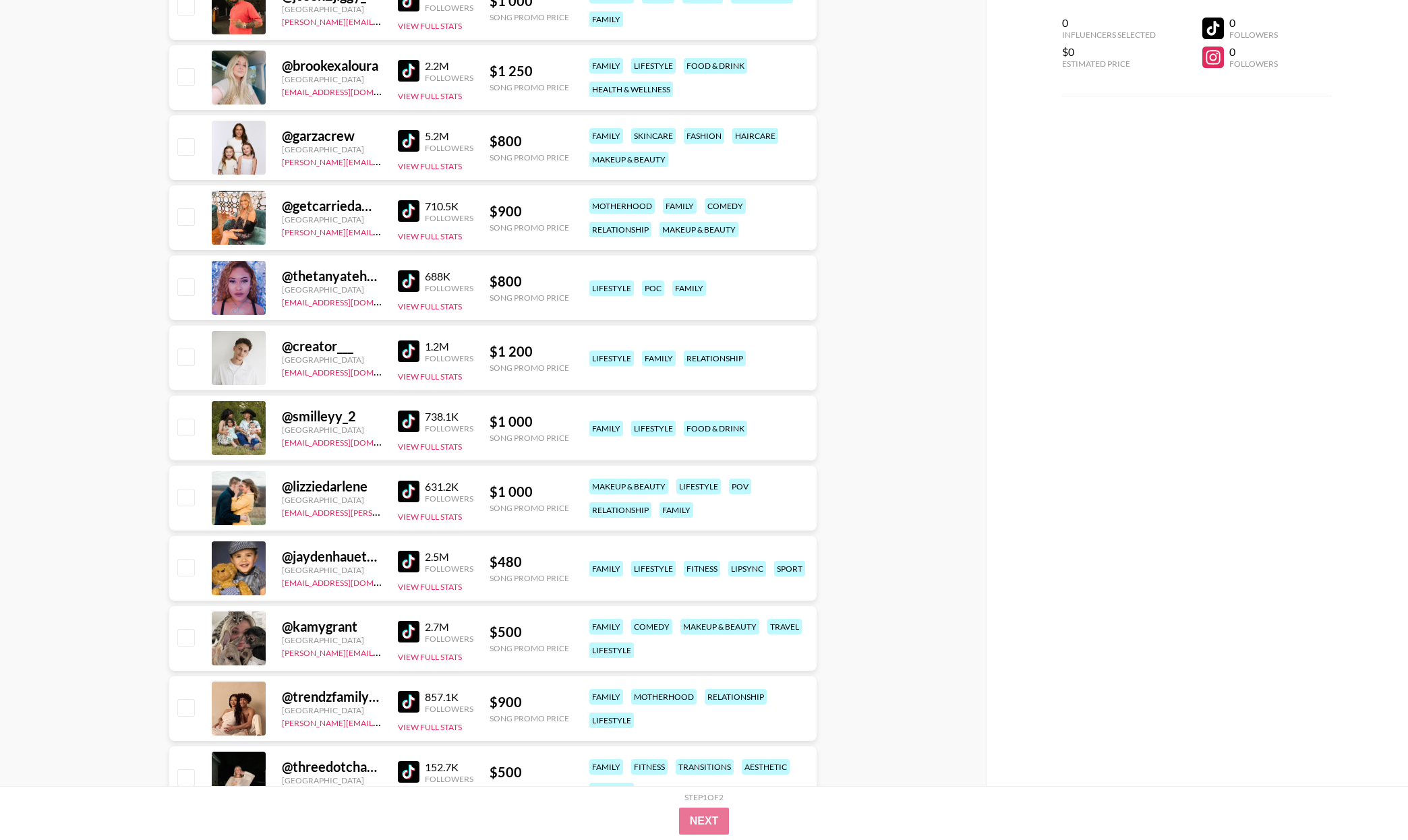
scroll to position [1102, 0]
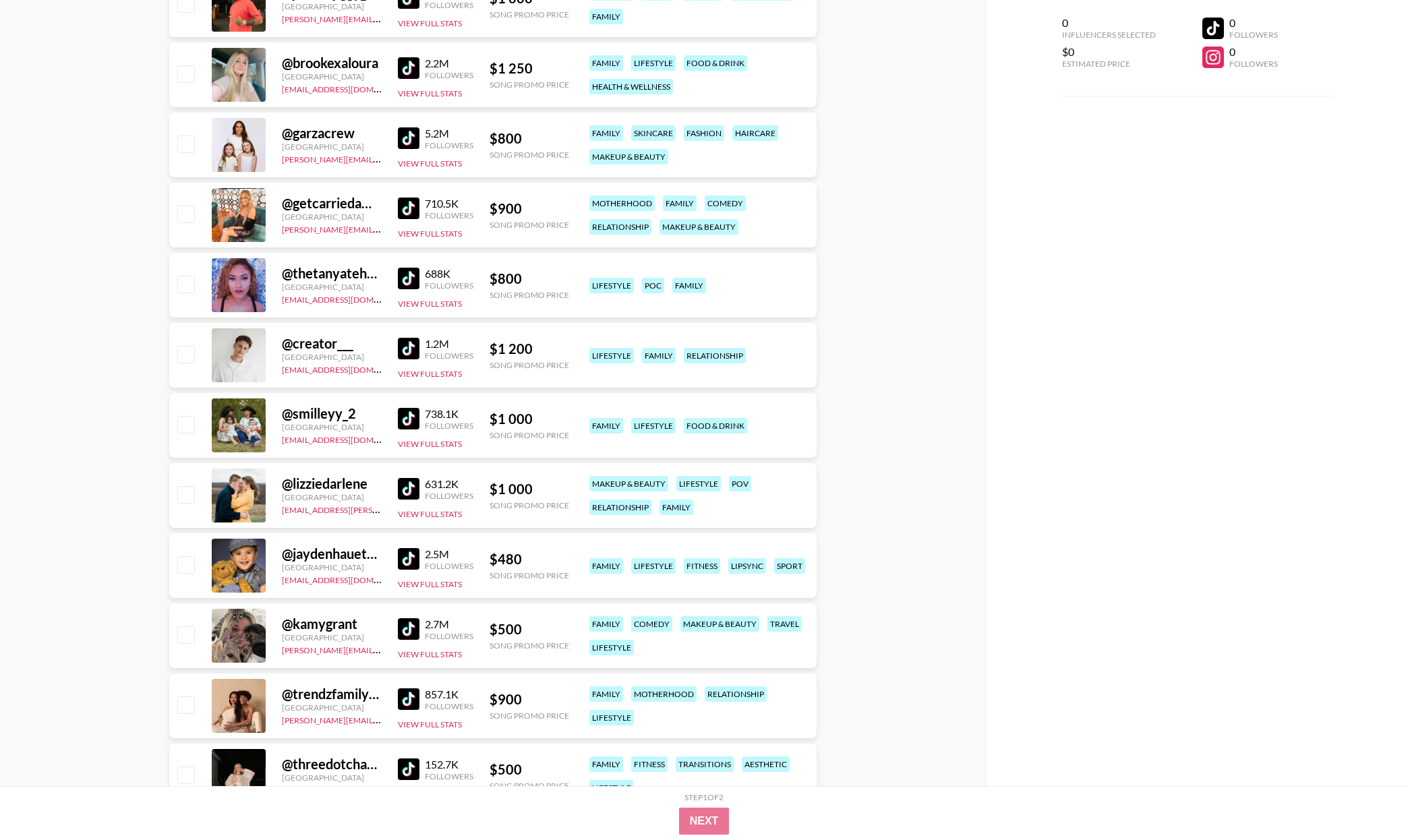
click at [400, 552] on img at bounding box center [408, 559] width 22 height 22
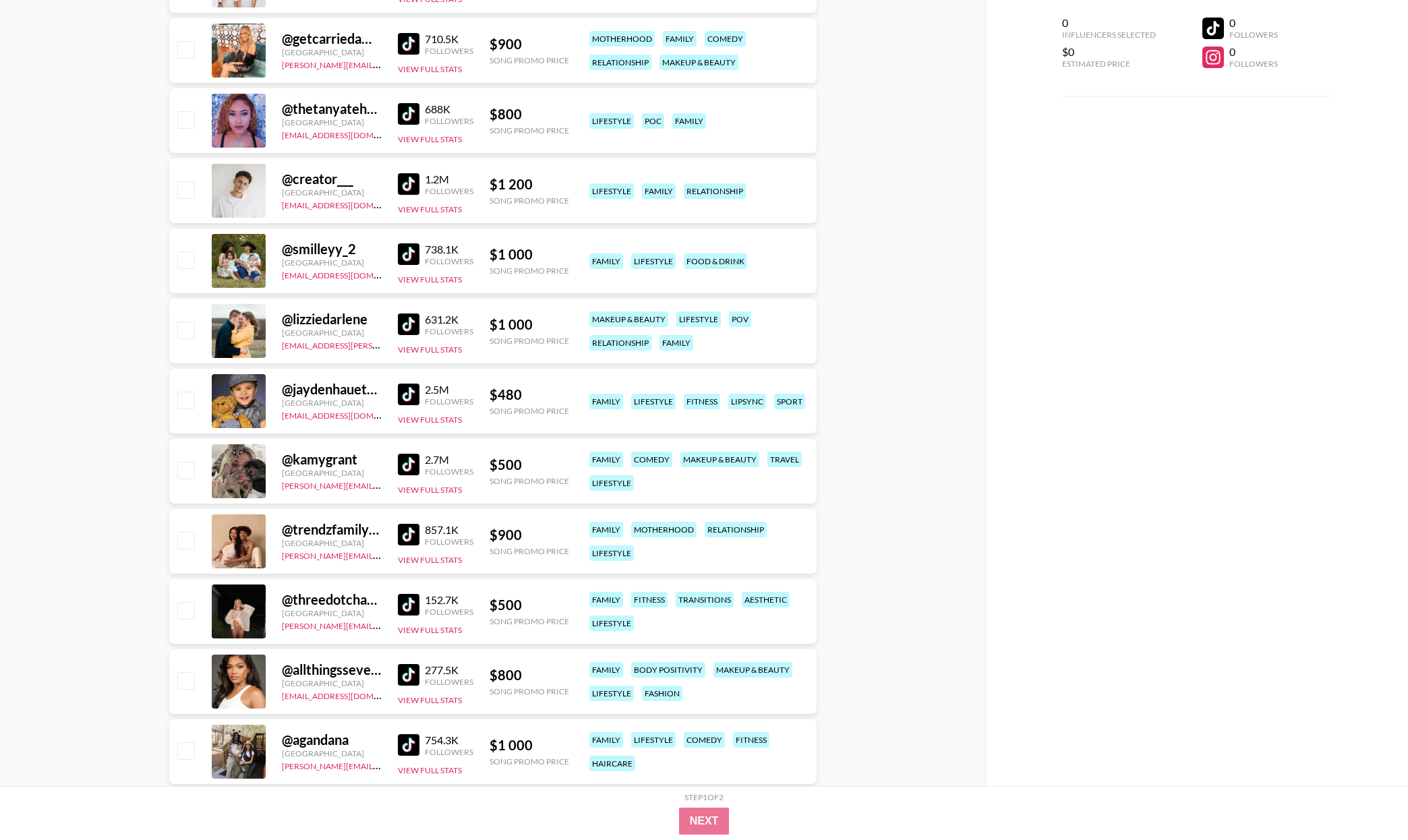
scroll to position [1275, 0]
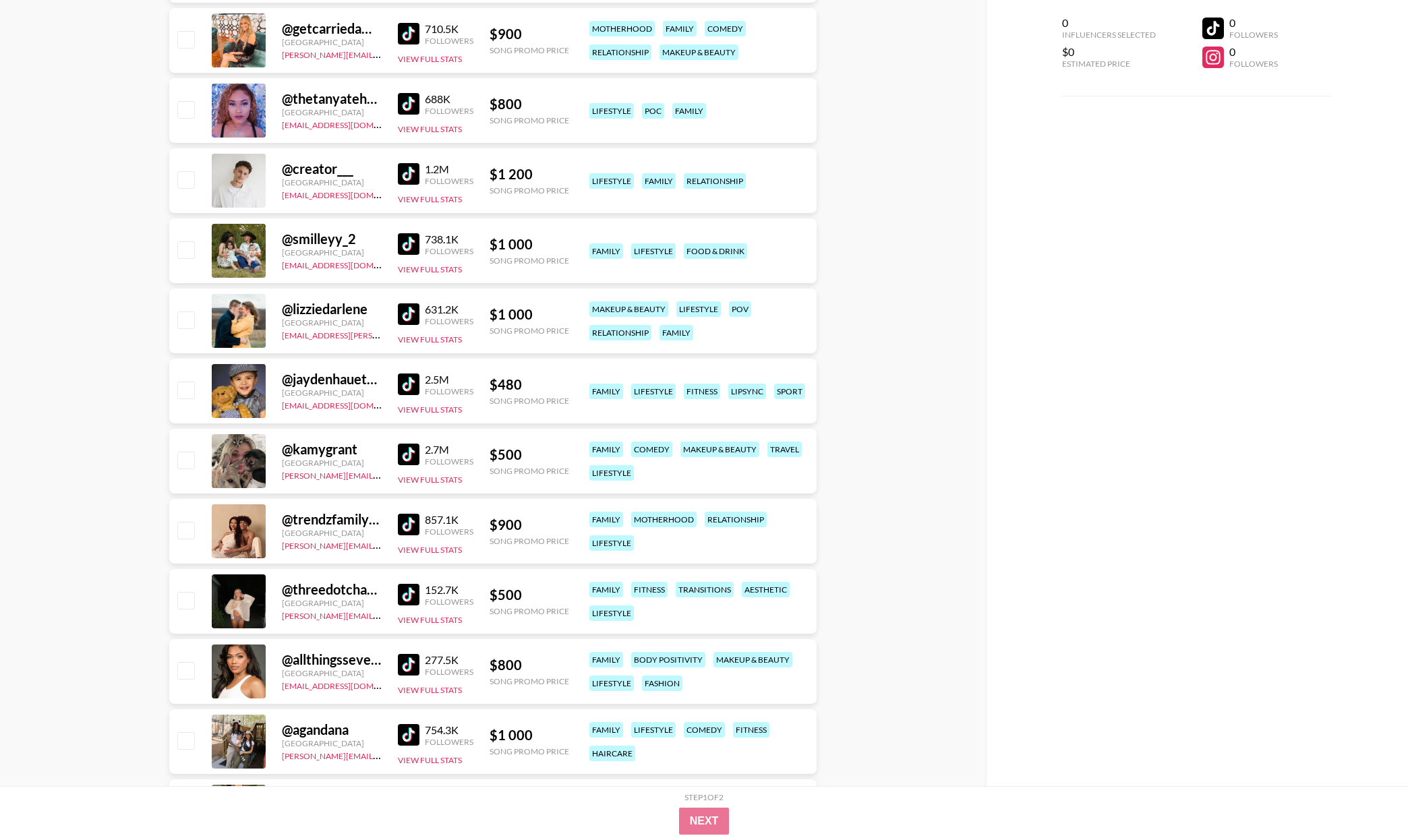
click at [405, 526] on img at bounding box center [408, 524] width 22 height 22
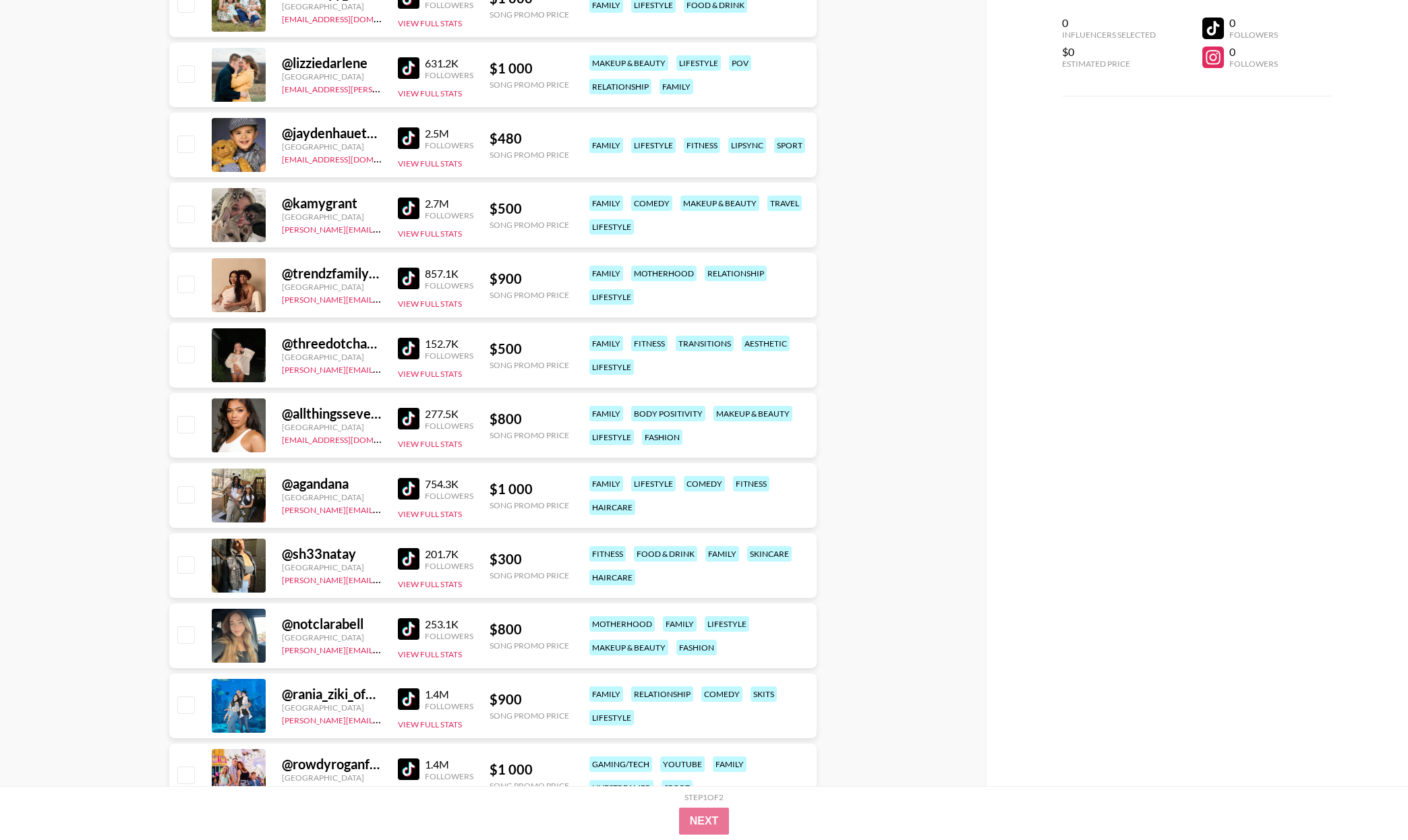
scroll to position [1526, 0]
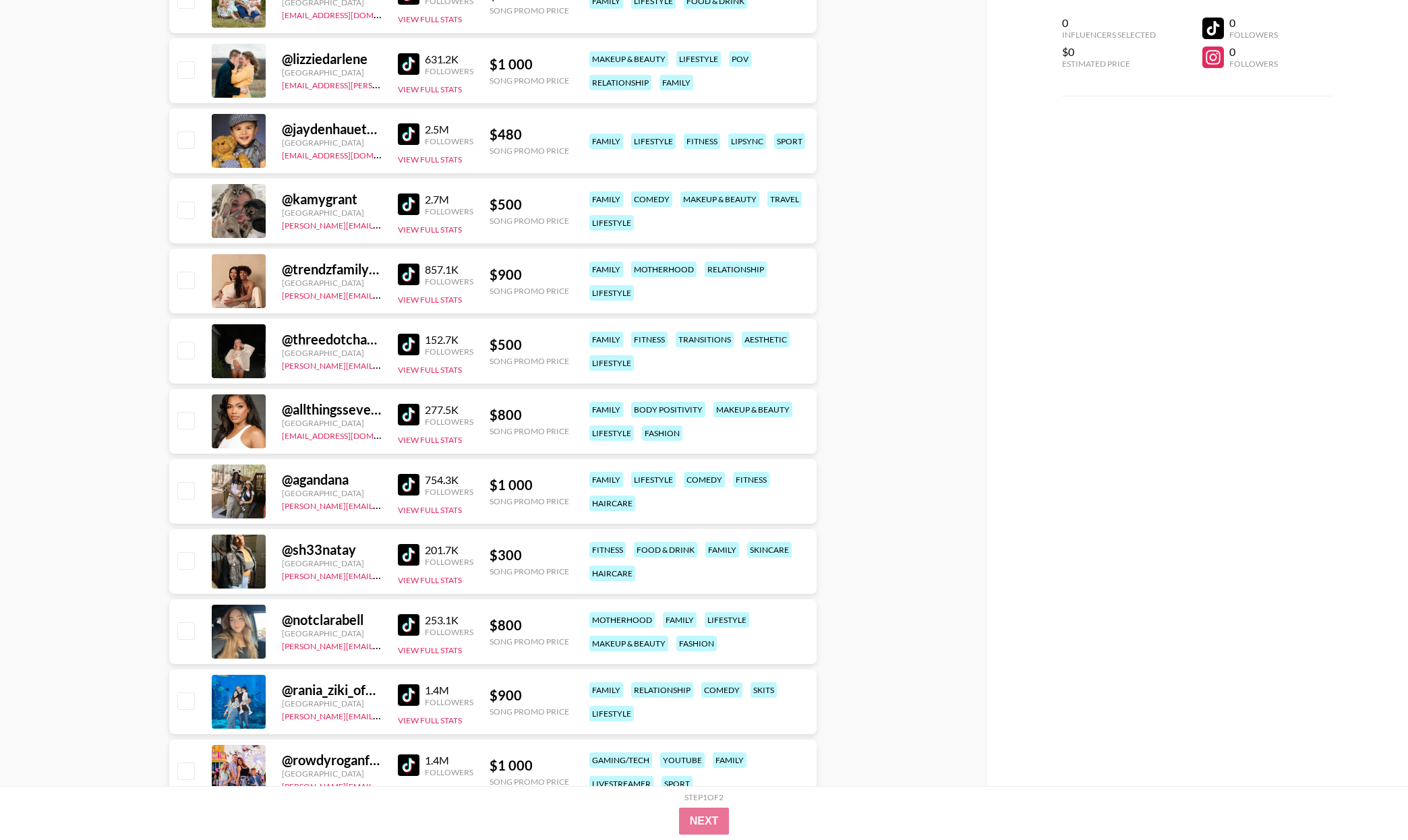
click at [407, 477] on img at bounding box center [408, 485] width 22 height 22
click at [407, 413] on img at bounding box center [408, 414] width 22 height 22
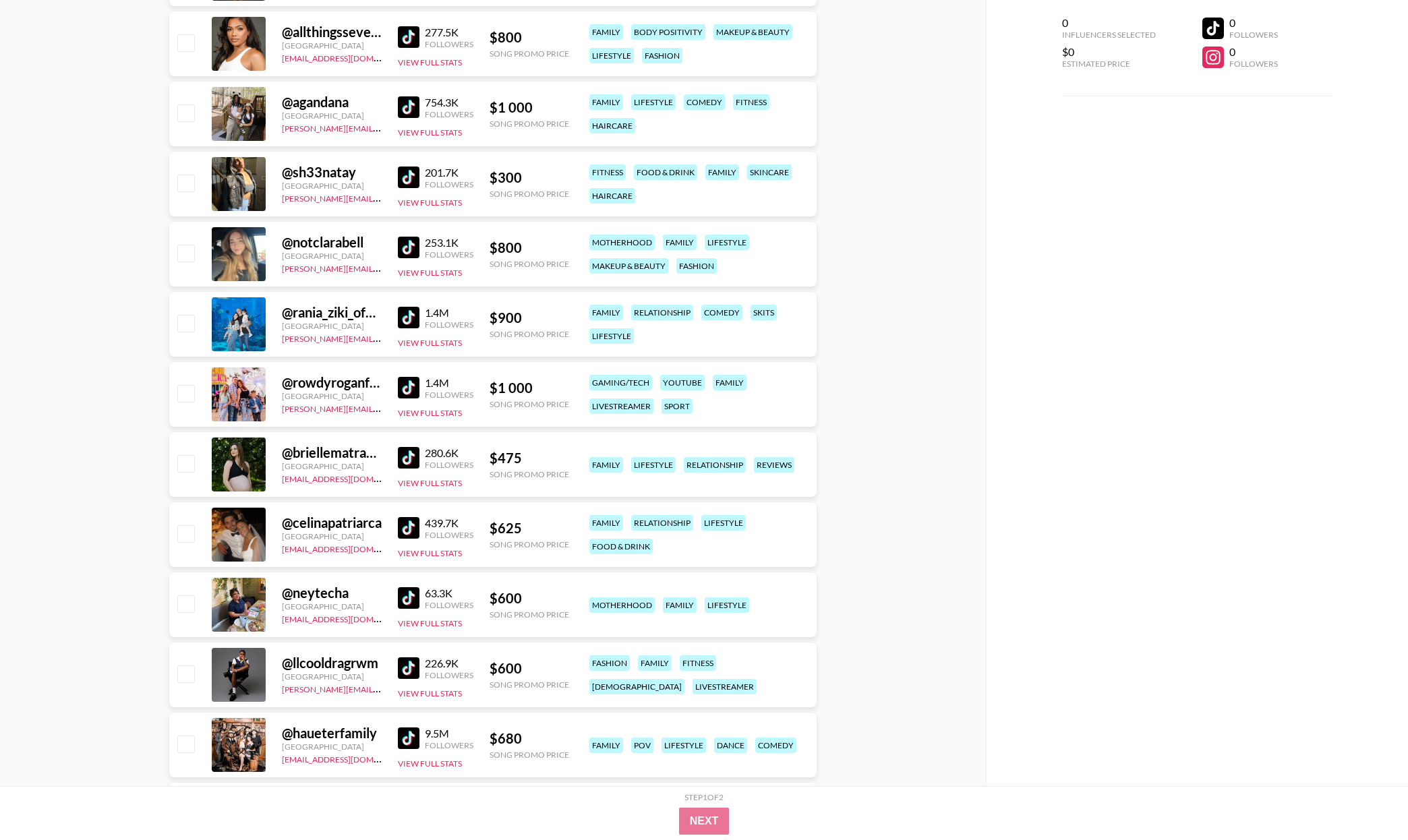
scroll to position [1904, 0]
click at [409, 386] on img at bounding box center [408, 386] width 22 height 22
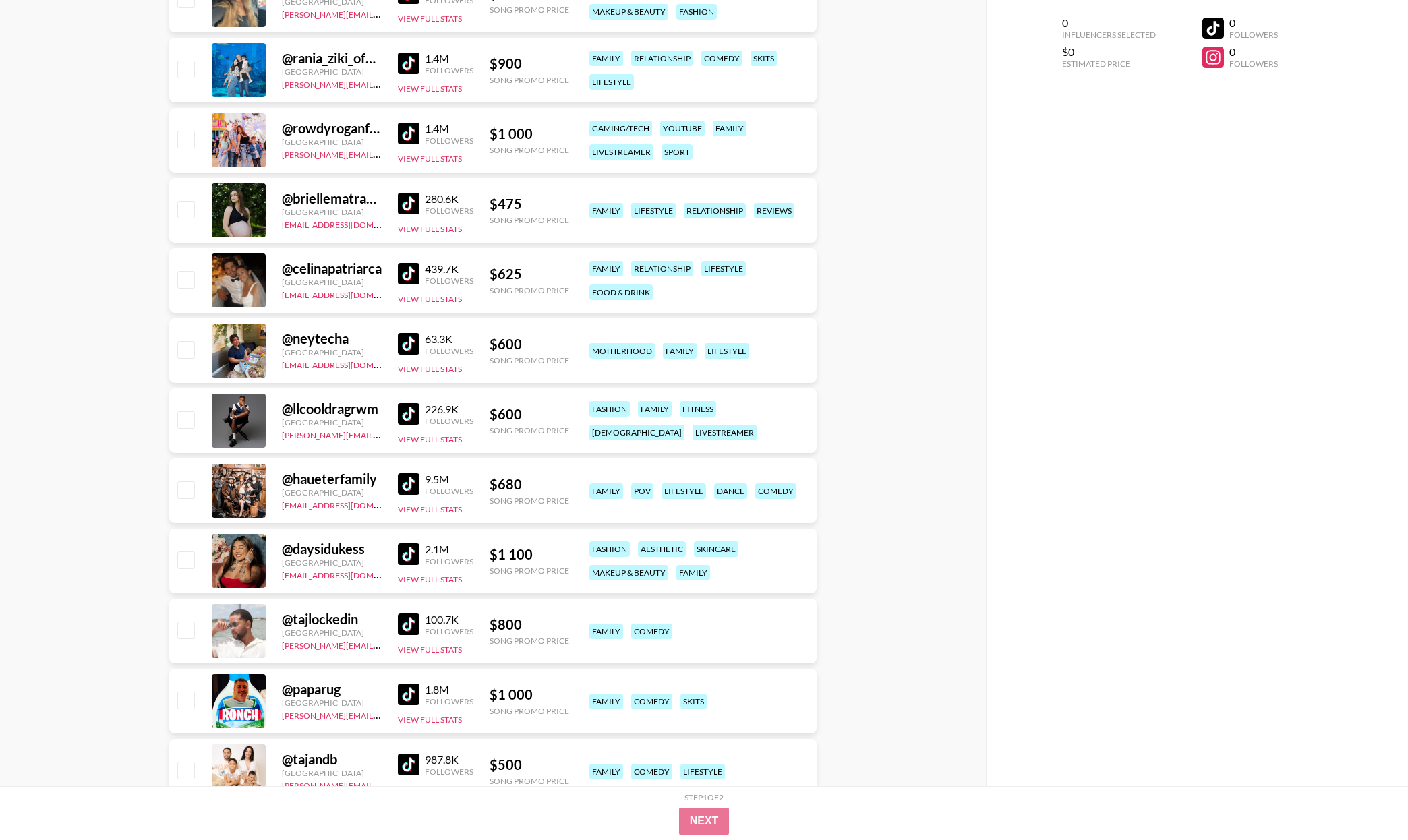
scroll to position [2159, 0]
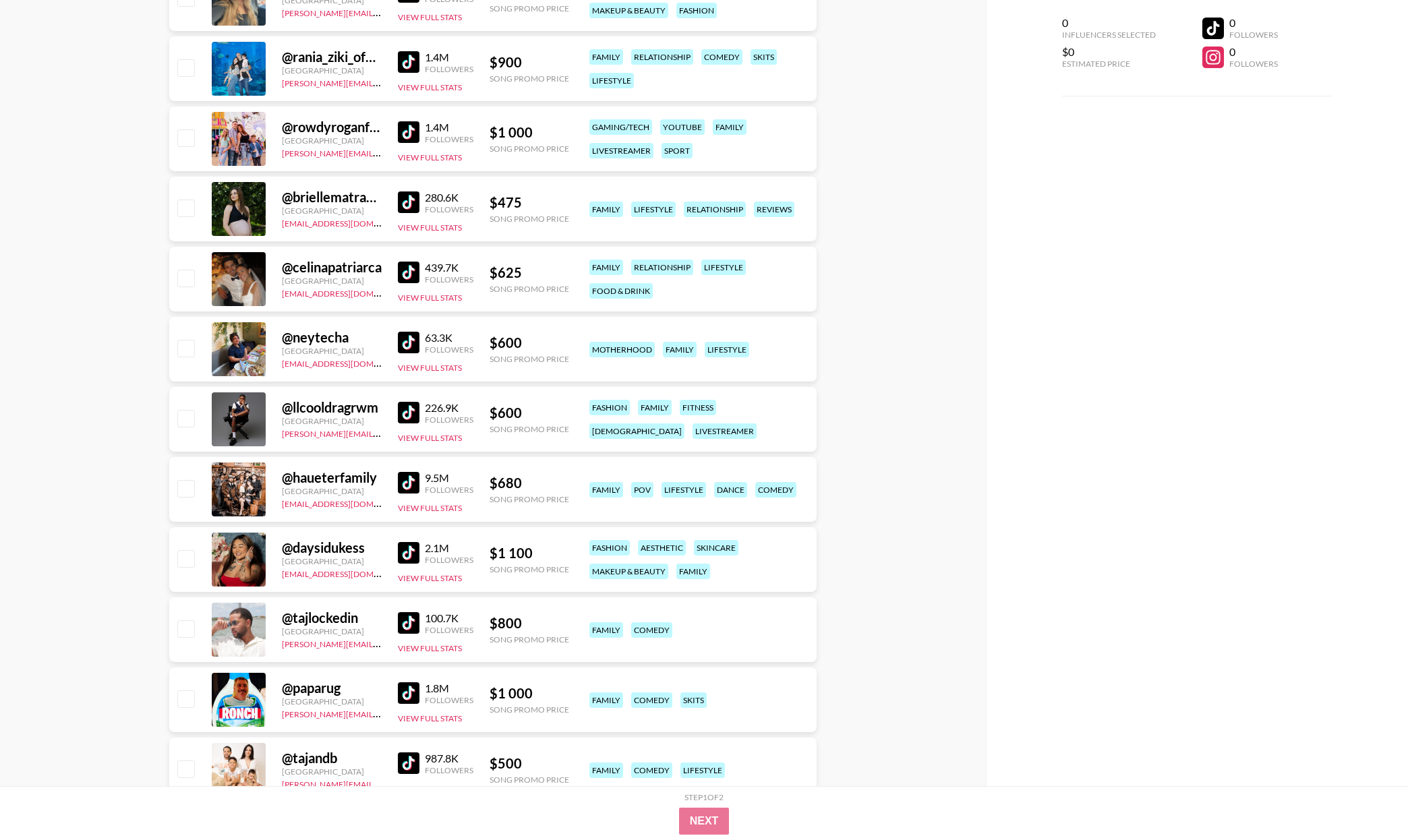
click at [411, 483] on img at bounding box center [408, 482] width 22 height 22
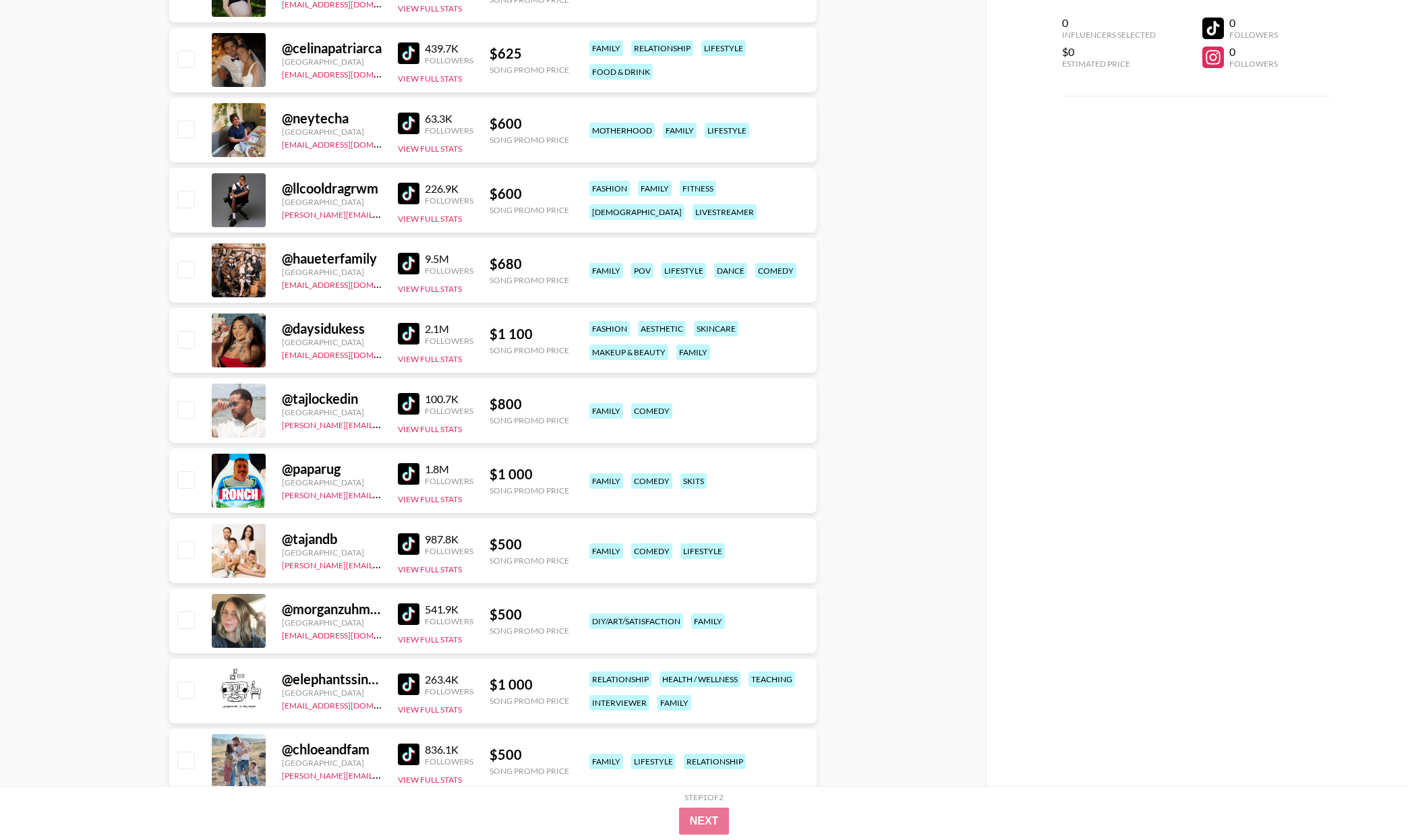
scroll to position [2386, 0]
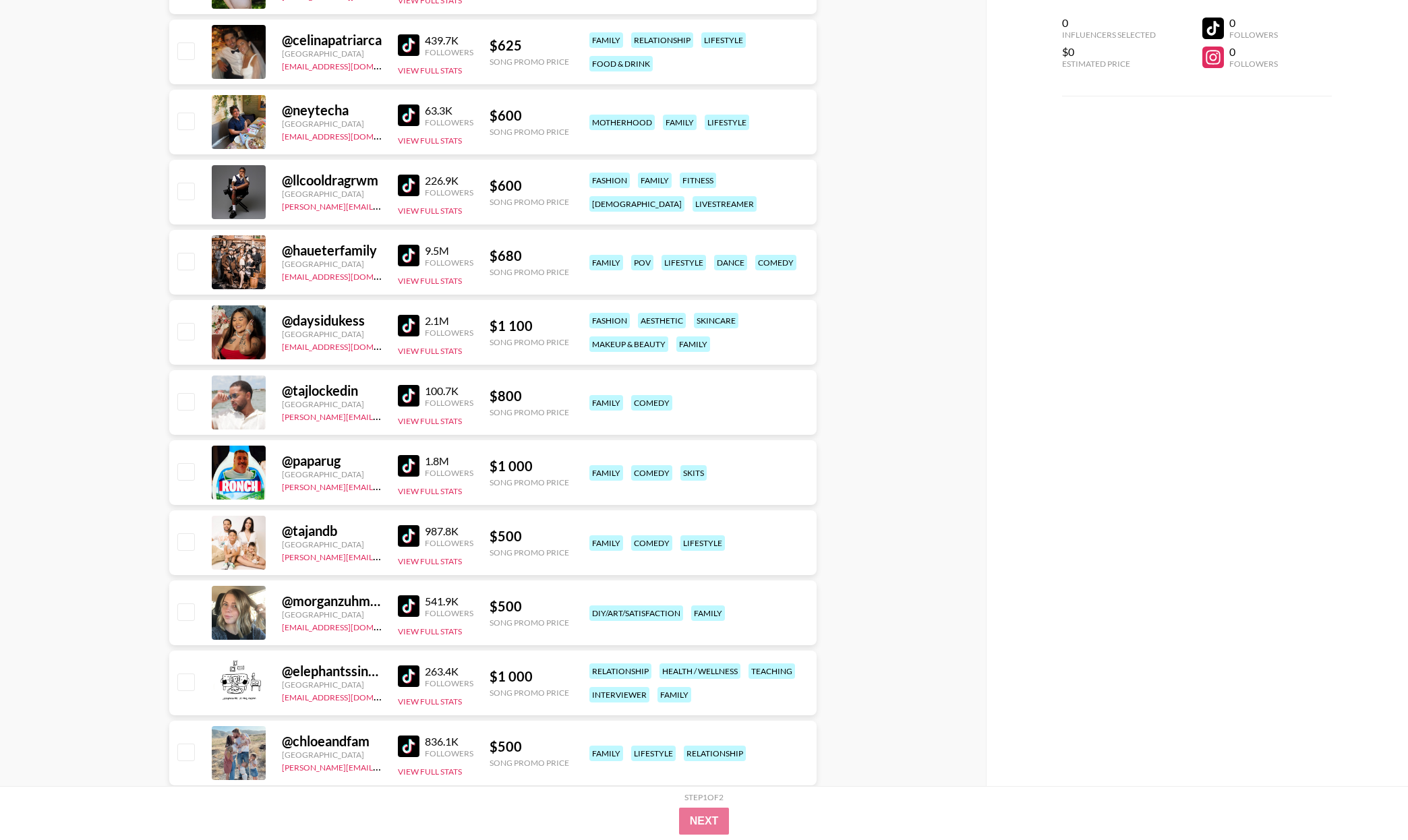
click at [406, 318] on img at bounding box center [408, 325] width 22 height 22
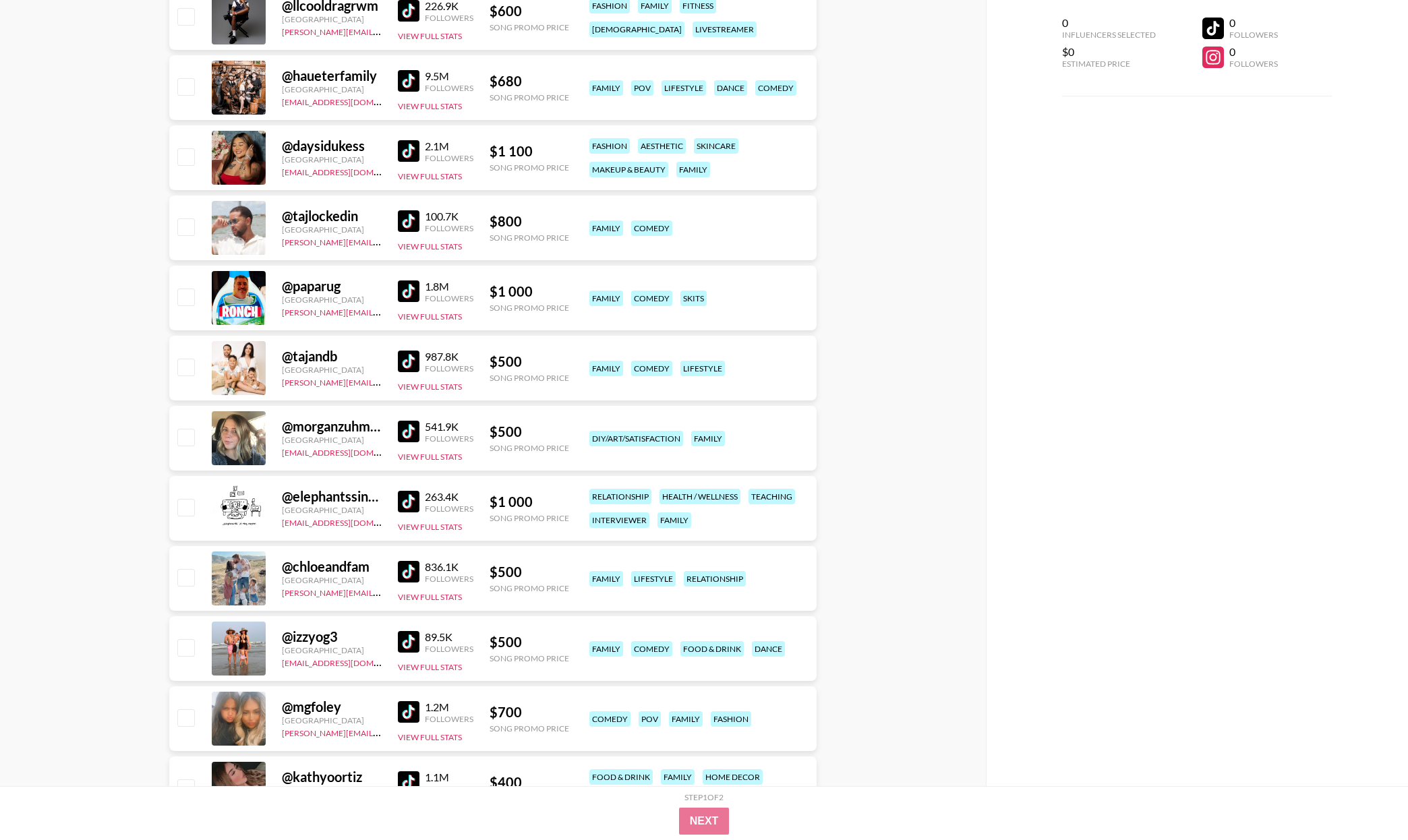
scroll to position [2861, 0]
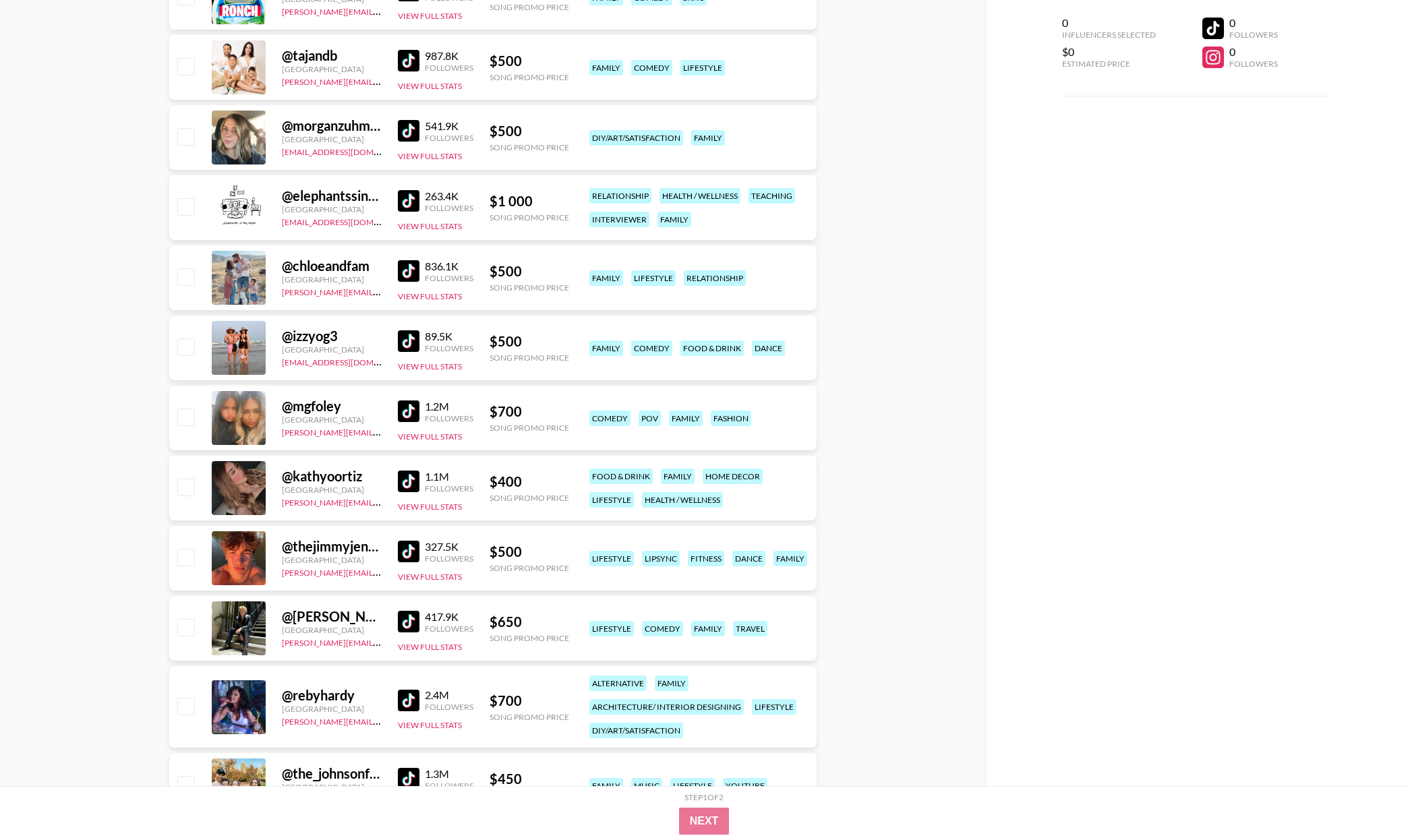
click at [404, 62] on img at bounding box center [408, 60] width 22 height 22
click at [394, 269] on div "@ chloeandfam United States felipe@grail-talent.com 836.1K Followers View Full …" at bounding box center [493, 277] width 648 height 65
click at [402, 269] on img at bounding box center [408, 270] width 22 height 22
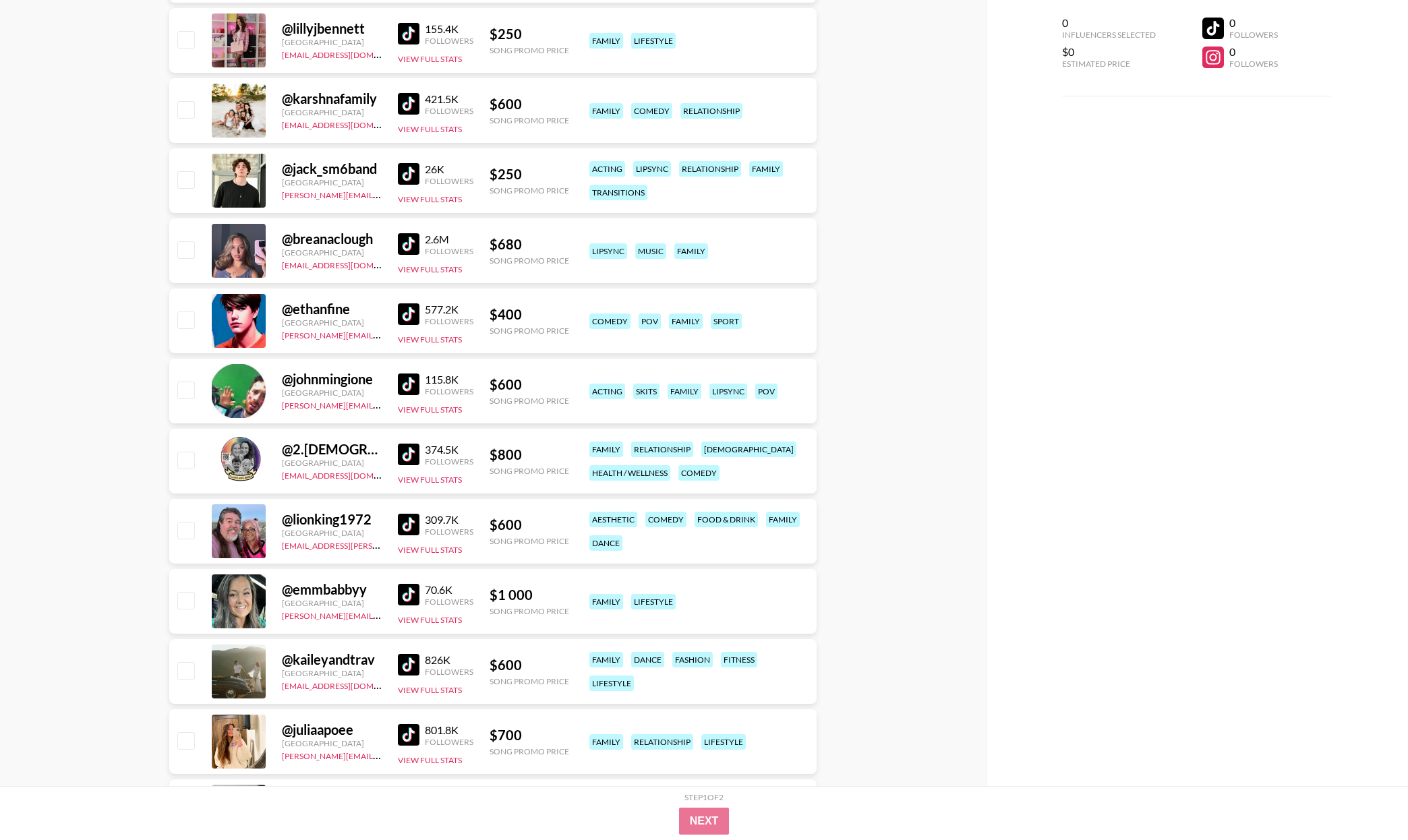
scroll to position [4144, 0]
